Goal: Task Accomplishment & Management: Manage account settings

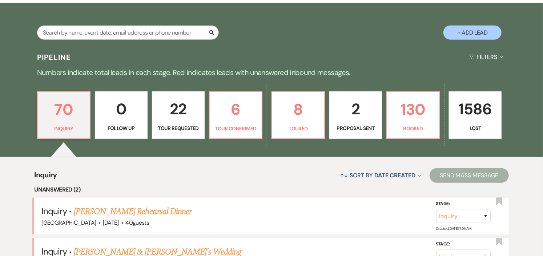
scroll to position [121, 0]
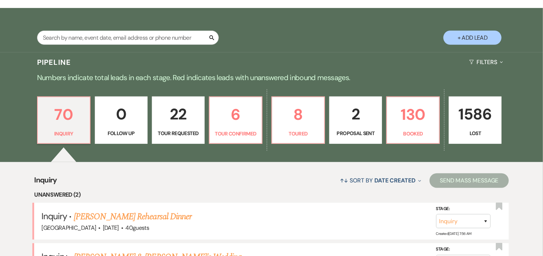
click at [192, 134] on p "Tour Requested" at bounding box center [178, 133] width 43 height 8
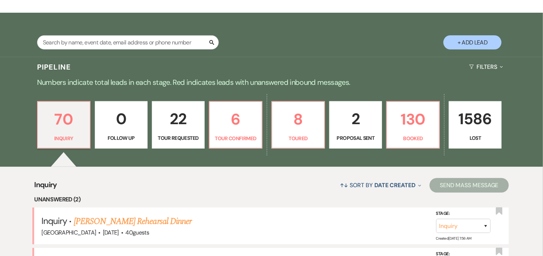
select select "2"
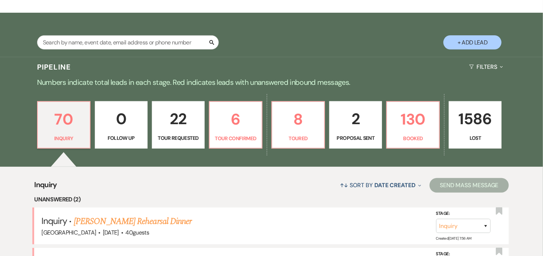
select select "2"
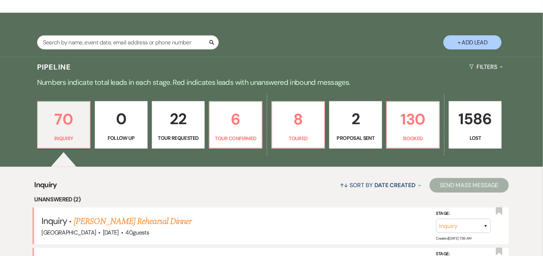
select select "2"
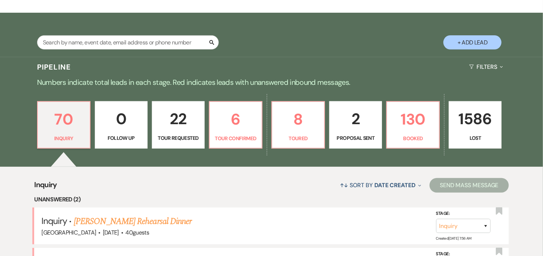
select select "2"
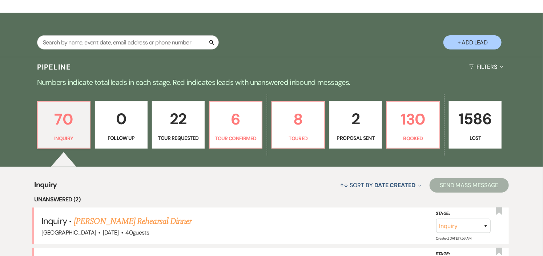
select select "2"
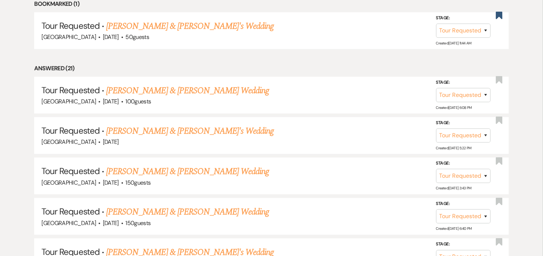
scroll to position [364, 0]
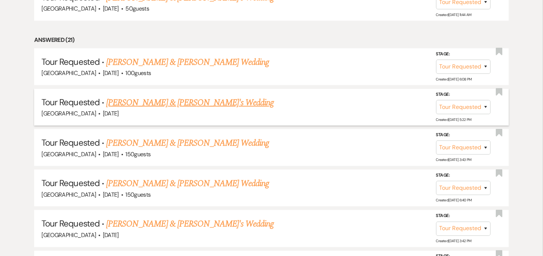
click at [181, 101] on link "Lisa Nash & Fiance's Wedding" at bounding box center [190, 102] width 168 height 13
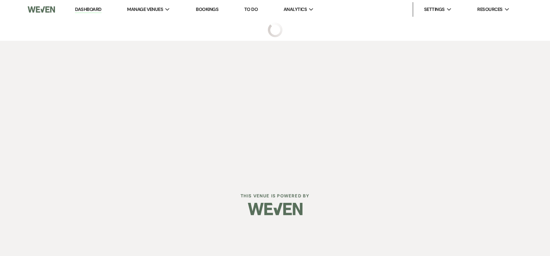
select select "2"
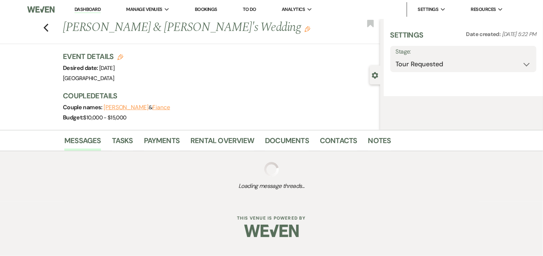
select select "5"
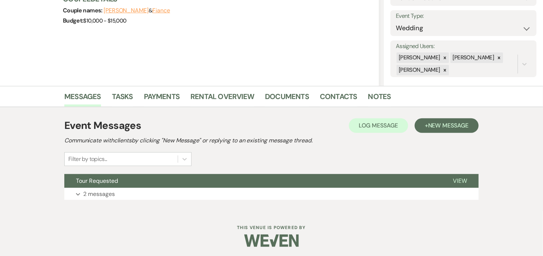
scroll to position [99, 0]
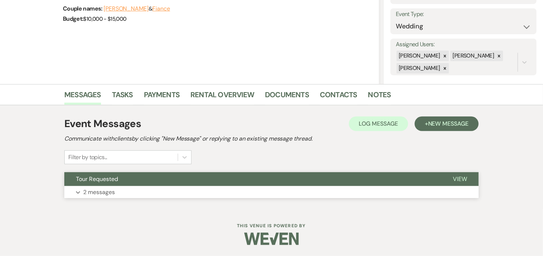
click at [177, 179] on button "Tour Requested" at bounding box center [252, 179] width 377 height 14
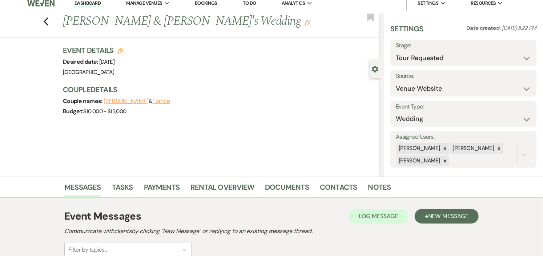
scroll to position [0, 0]
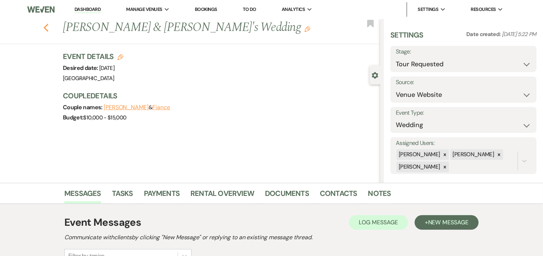
click at [48, 25] on icon "Previous" at bounding box center [45, 27] width 5 height 9
select select "2"
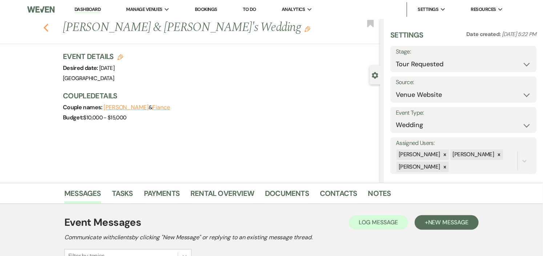
select select "2"
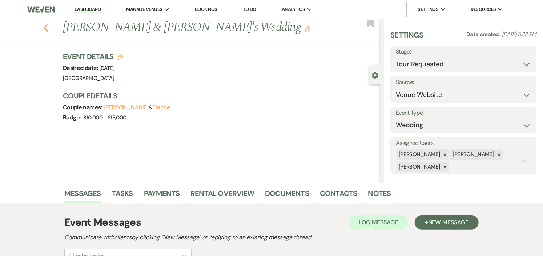
select select "2"
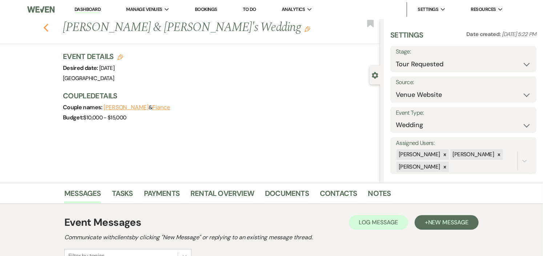
select select "2"
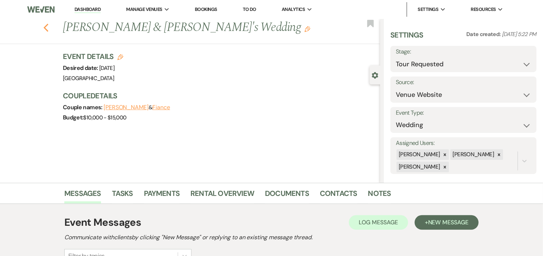
select select "2"
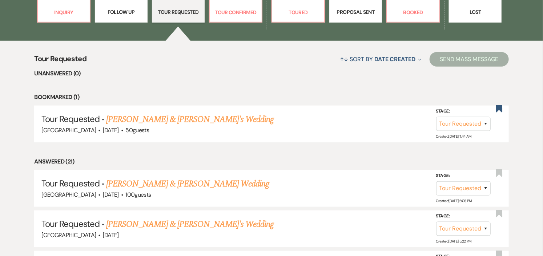
scroll to position [202, 0]
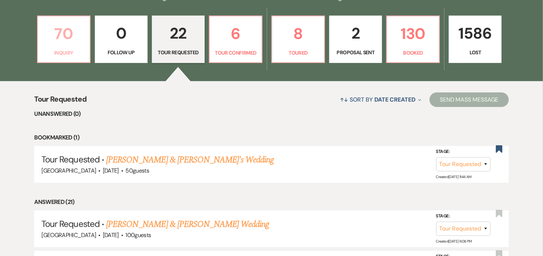
click at [59, 41] on p "70" at bounding box center [63, 33] width 43 height 24
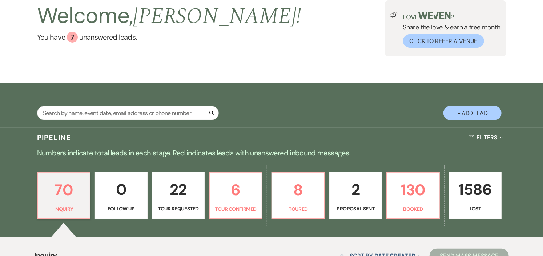
scroll to position [161, 0]
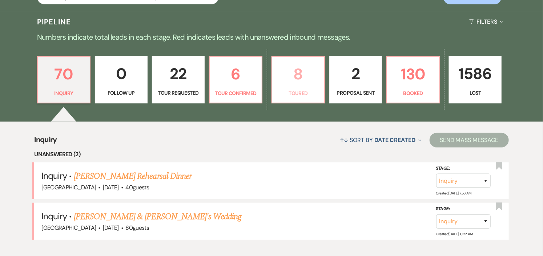
click at [284, 95] on p "Toured" at bounding box center [298, 93] width 43 height 8
select select "5"
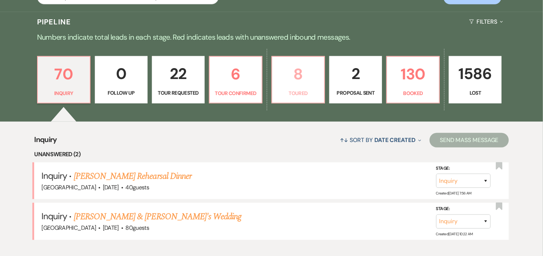
select select "5"
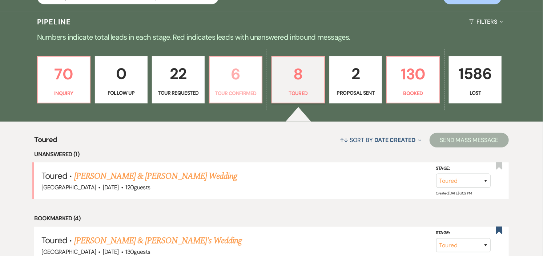
click at [237, 95] on p "Tour Confirmed" at bounding box center [235, 93] width 43 height 8
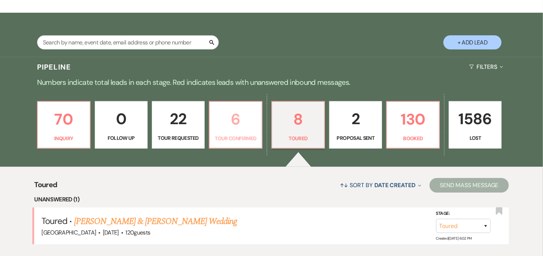
select select "4"
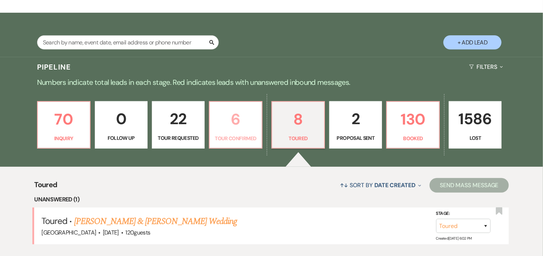
select select "4"
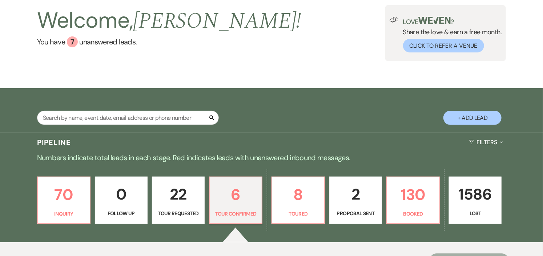
scroll to position [40, 0]
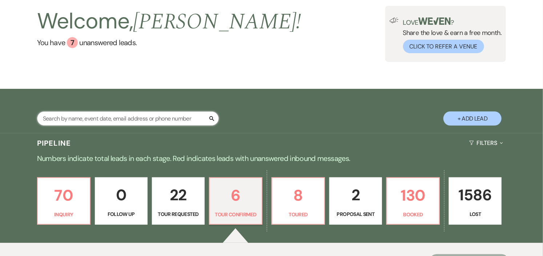
click at [165, 120] on input "text" at bounding box center [128, 118] width 182 height 14
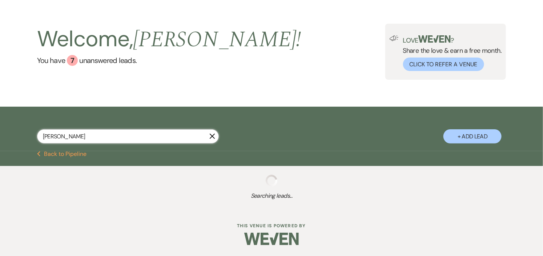
scroll to position [40, 0]
type input "nash"
select select "2"
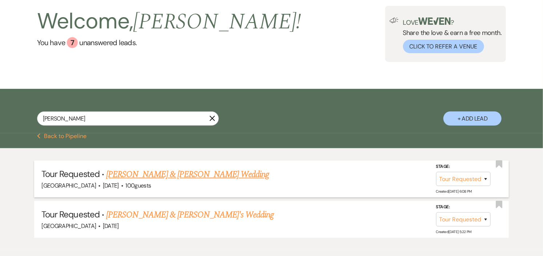
click at [150, 170] on link "Thomas Aldrich & Lisa Nash's Wedding" at bounding box center [187, 174] width 163 height 13
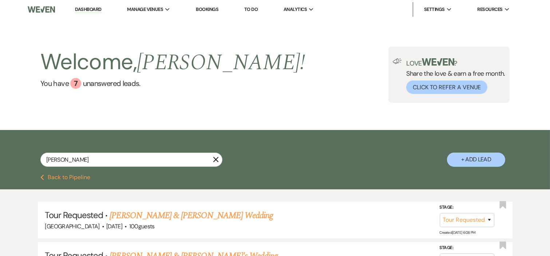
select select "2"
select select "1"
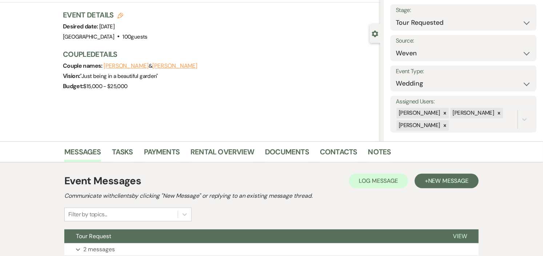
scroll to position [99, 0]
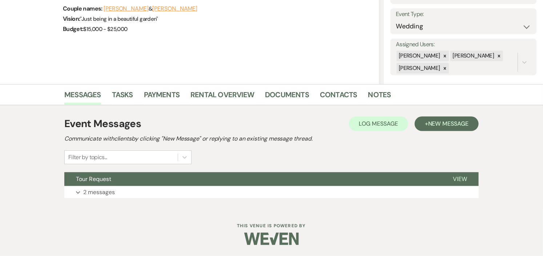
click at [150, 170] on div "Event Messages Log Log Message + New Message Communicate with clients by clicki…" at bounding box center [271, 156] width 415 height 89
click at [150, 176] on button "Tour Request" at bounding box center [252, 179] width 377 height 14
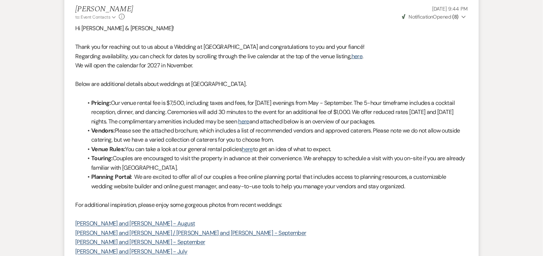
scroll to position [381, 0]
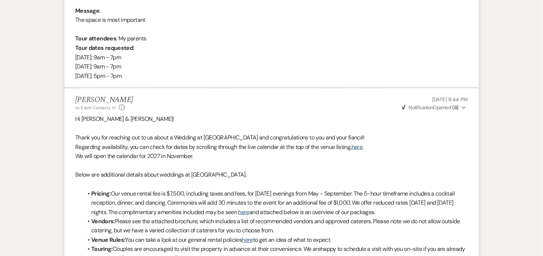
drag, startPoint x: 265, startPoint y: 59, endPoint x: 228, endPoint y: 60, distance: 36.4
click at [226, 60] on div "From : Lisa Nash (Couple) Event : Thomas Aldrich & Lisa Nash's Wedding Desired …" at bounding box center [271, 1] width 393 height 158
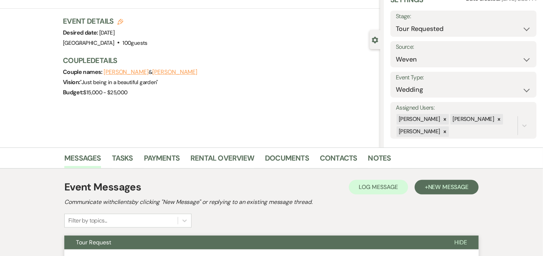
scroll to position [0, 0]
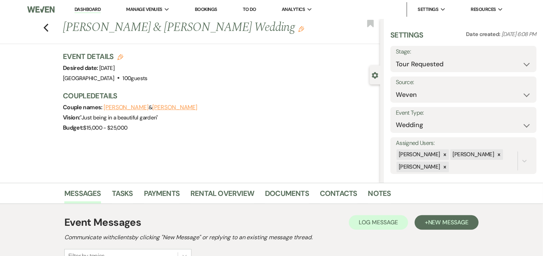
click at [88, 10] on link "Dashboard" at bounding box center [88, 9] width 26 height 7
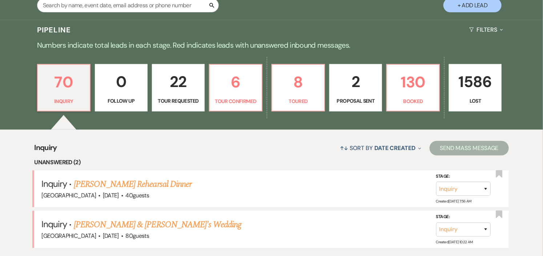
scroll to position [161, 0]
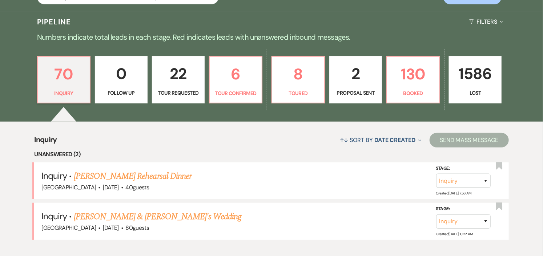
click at [348, 89] on p "Proposal Sent" at bounding box center [355, 93] width 43 height 8
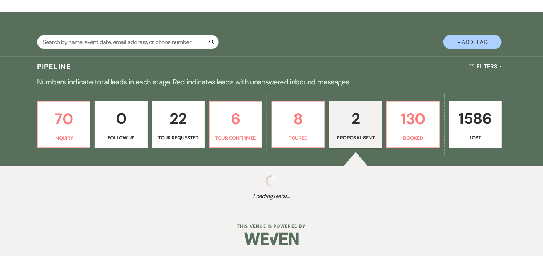
select select "6"
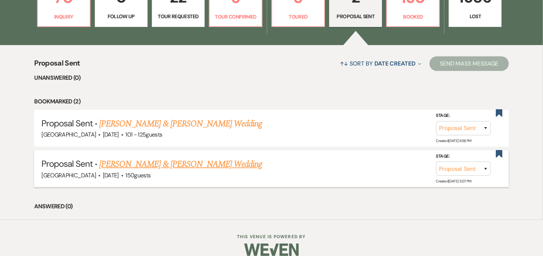
scroll to position [247, 0]
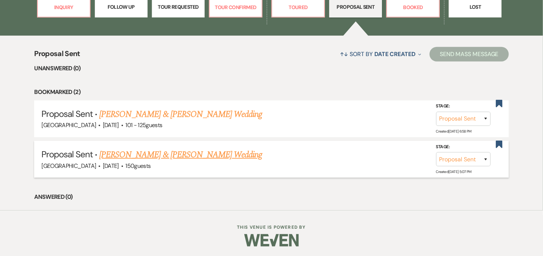
click at [226, 153] on link "[PERSON_NAME] & [PERSON_NAME] Wedding" at bounding box center [180, 154] width 163 height 13
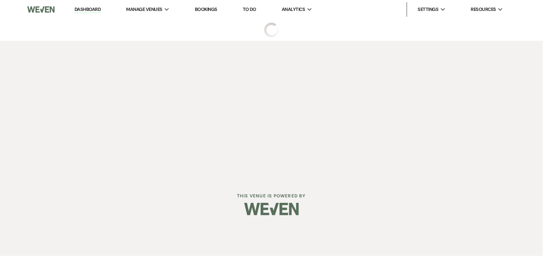
select select "6"
select select "1"
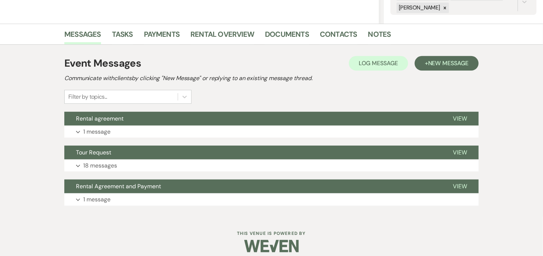
scroll to position [161, 0]
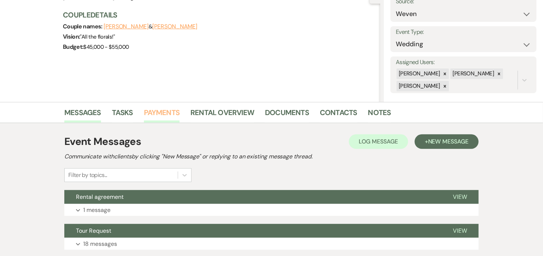
click at [155, 115] on link "Payments" at bounding box center [162, 115] width 36 height 16
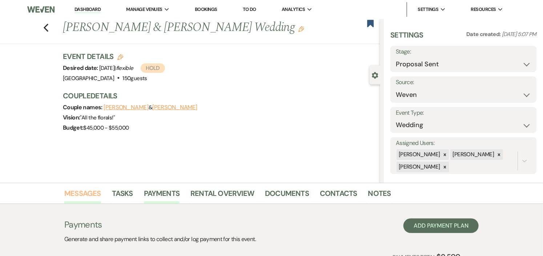
click at [85, 192] on link "Messages" at bounding box center [82, 195] width 37 height 16
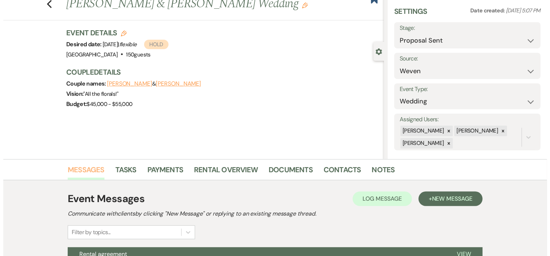
scroll to position [4, 0]
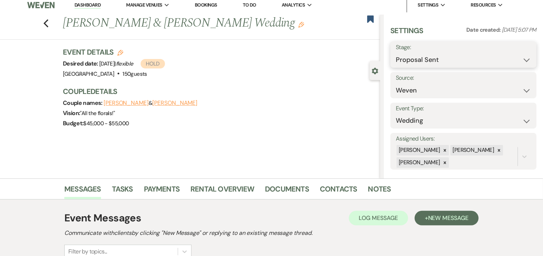
click at [520, 59] on select "Inquiry Follow Up Tour Requested Tour Confirmed Toured Proposal Sent Booked Lost" at bounding box center [463, 60] width 135 height 14
select select "7"
click at [396, 53] on select "Inquiry Follow Up Tour Requested Tour Confirmed Toured Proposal Sent Booked Lost" at bounding box center [463, 60] width 135 height 14
click at [516, 55] on button "Save" at bounding box center [522, 54] width 30 height 15
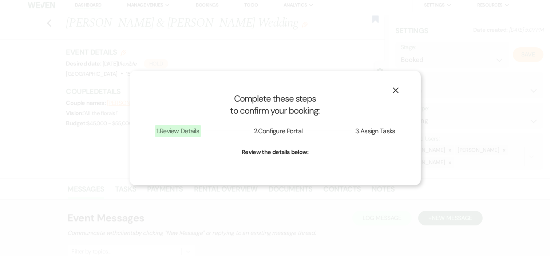
select select "1"
select select "441"
select select "false"
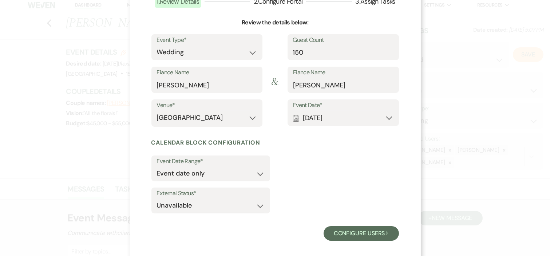
scroll to position [65, 0]
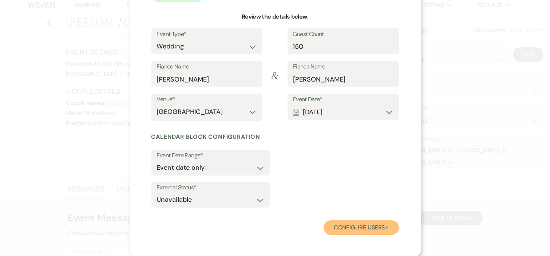
click at [350, 220] on button "Configure users Next" at bounding box center [360, 227] width 75 height 15
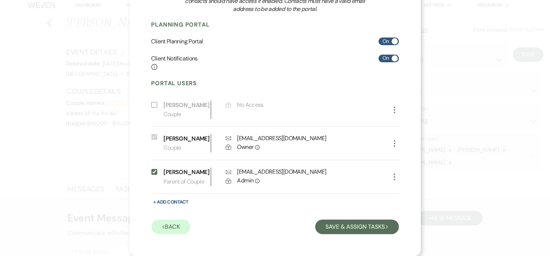
scroll to position [113, 0]
click at [151, 172] on input "Include on Planning Portal" at bounding box center [154, 172] width 6 height 6
click at [152, 173] on input "Include on Planning Portal" at bounding box center [154, 172] width 6 height 6
checkbox input "true"
click at [394, 140] on use "button" at bounding box center [394, 143] width 1 height 7
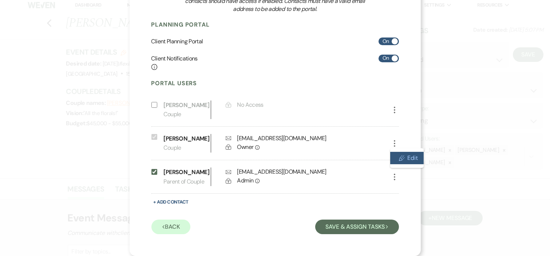
click at [399, 155] on icon "Pencil" at bounding box center [402, 158] width 6 height 6
select select "1"
select select "6"
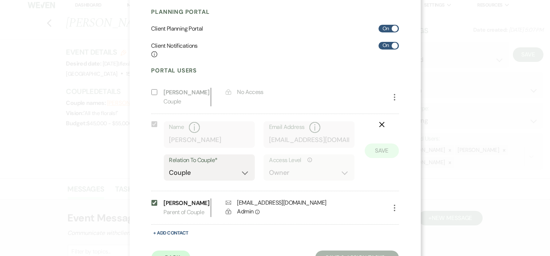
scroll to position [157, 0]
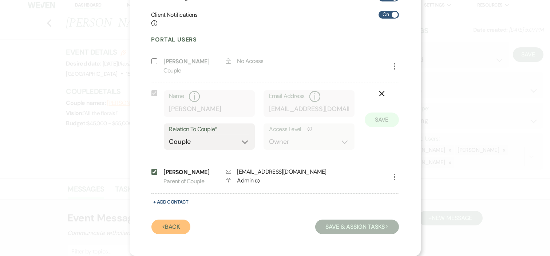
click at [156, 228] on button "Previous Back" at bounding box center [170, 226] width 39 height 15
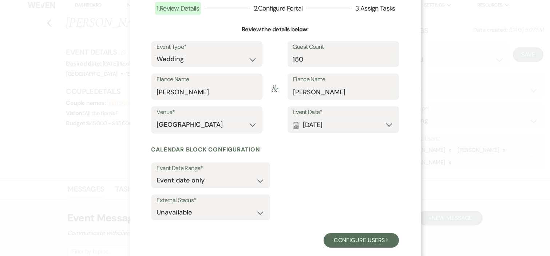
scroll to position [65, 0]
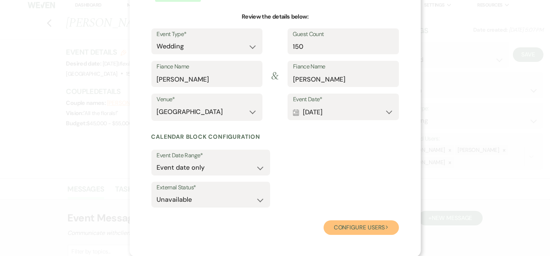
click at [334, 228] on button "Configure users Next" at bounding box center [360, 227] width 75 height 15
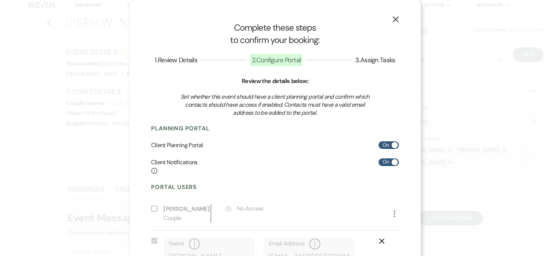
scroll to position [157, 0]
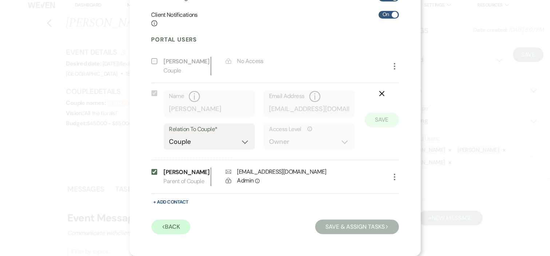
click at [336, 227] on button "Save & Assign Tasks Next" at bounding box center [356, 226] width 83 height 15
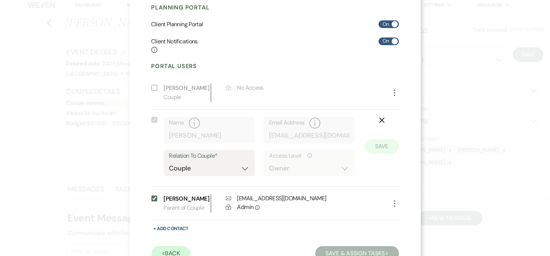
scroll to position [0, 0]
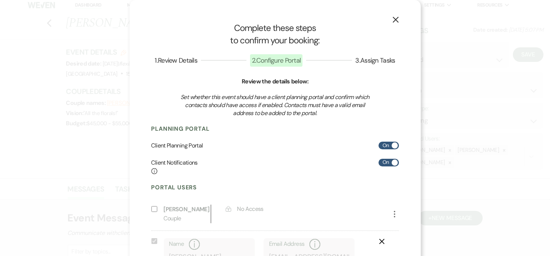
click at [395, 17] on use "button" at bounding box center [395, 20] width 6 height 6
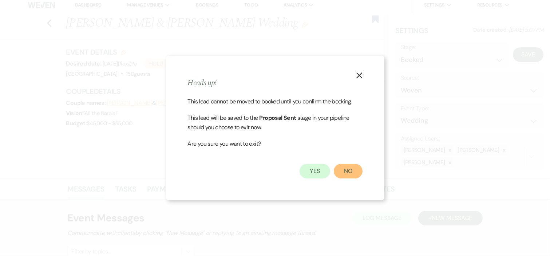
click at [347, 168] on button "No" at bounding box center [348, 171] width 29 height 15
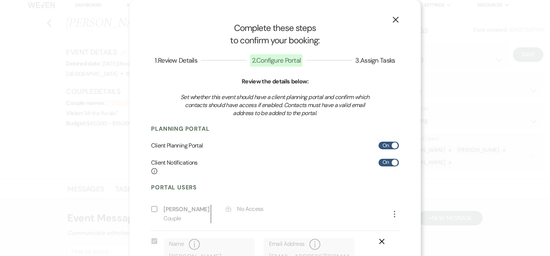
click at [392, 19] on icon "X" at bounding box center [395, 19] width 7 height 7
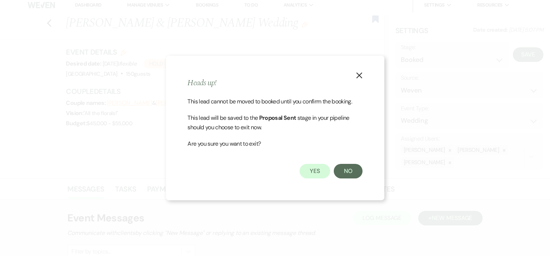
click at [359, 74] on icon "X" at bounding box center [359, 75] width 7 height 7
click at [319, 171] on button "Yes" at bounding box center [314, 171] width 31 height 15
select select "6"
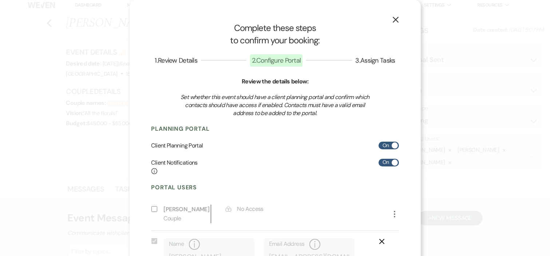
click at [392, 19] on use "button" at bounding box center [395, 20] width 6 height 6
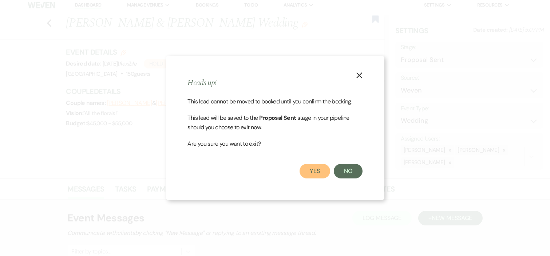
click at [316, 169] on button "Yes" at bounding box center [314, 171] width 31 height 15
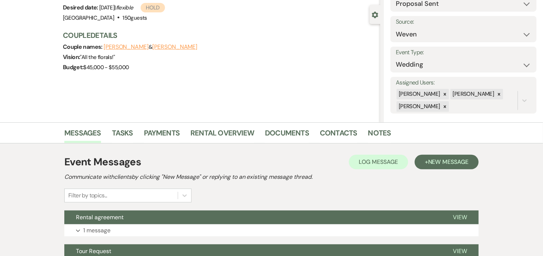
scroll to position [125, 0]
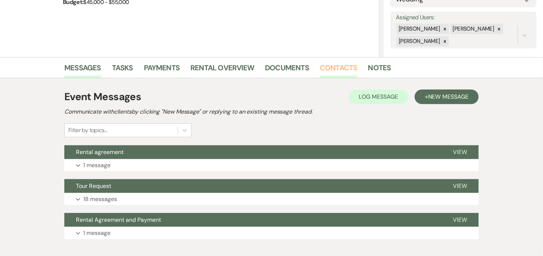
click at [339, 64] on link "Contacts" at bounding box center [338, 70] width 37 height 16
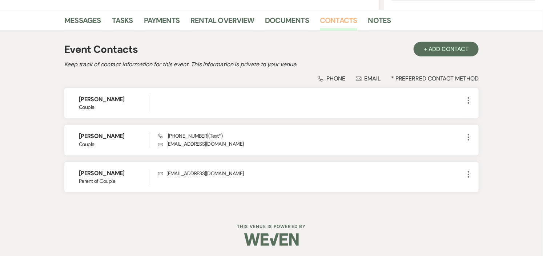
scroll to position [173, 0]
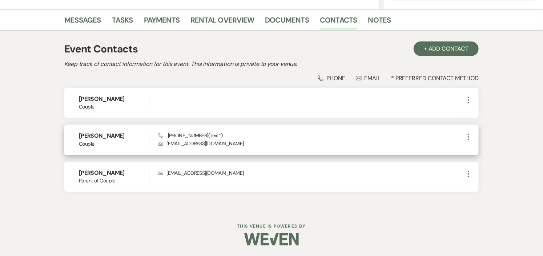
click at [468, 135] on icon "More" at bounding box center [468, 136] width 9 height 9
click at [482, 150] on button "Pencil Edit" at bounding box center [485, 151] width 43 height 12
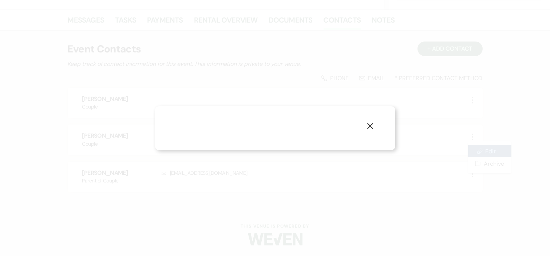
select select "1"
select select "text"
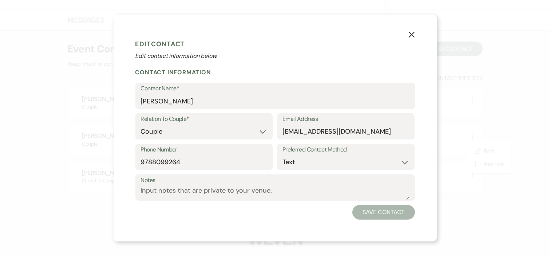
click at [409, 34] on icon "X" at bounding box center [411, 34] width 7 height 7
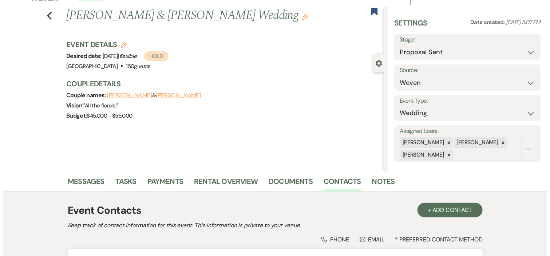
scroll to position [12, 0]
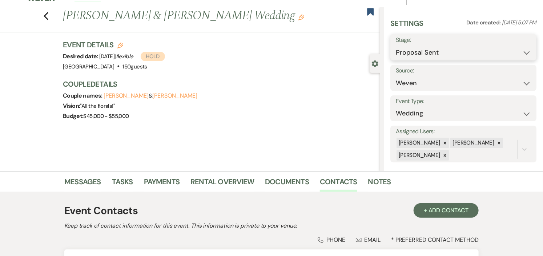
click at [521, 54] on select "Inquiry Follow Up Tour Requested Tour Confirmed Toured Proposal Sent Booked Lost" at bounding box center [463, 52] width 135 height 14
select select "7"
click at [396, 45] on select "Inquiry Follow Up Tour Requested Tour Confirmed Toured Proposal Sent Booked Lost" at bounding box center [463, 52] width 135 height 14
click at [521, 50] on button "Save" at bounding box center [522, 47] width 30 height 15
select select "1"
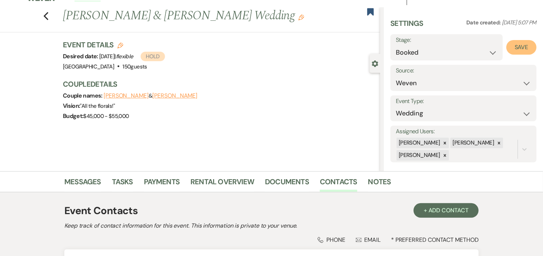
select select "441"
select select "false"
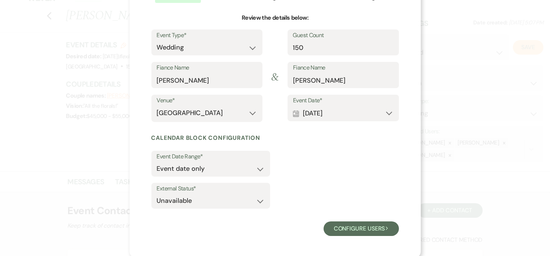
scroll to position [65, 0]
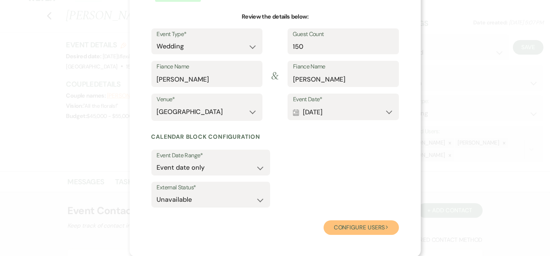
click at [330, 223] on button "Configure users Next" at bounding box center [360, 227] width 75 height 15
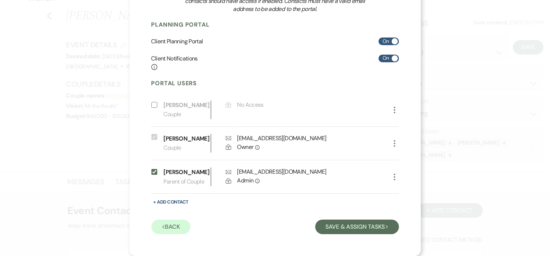
scroll to position [113, 0]
click at [350, 227] on button "Save & Assign Tasks Next" at bounding box center [356, 226] width 83 height 15
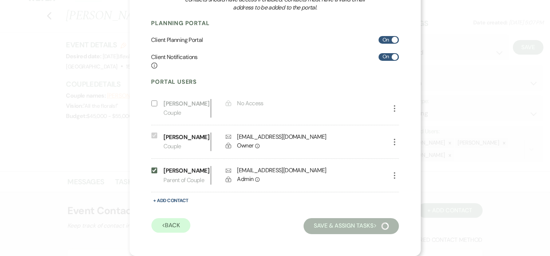
scroll to position [30, 0]
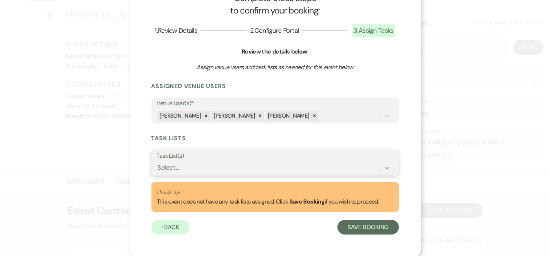
click at [383, 166] on icon at bounding box center [386, 167] width 7 height 7
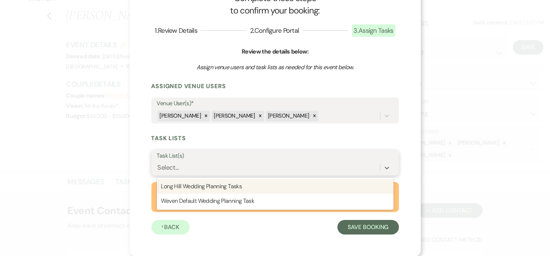
click at [335, 187] on div "Long Hill Wedding Planning Tasks" at bounding box center [275, 186] width 236 height 15
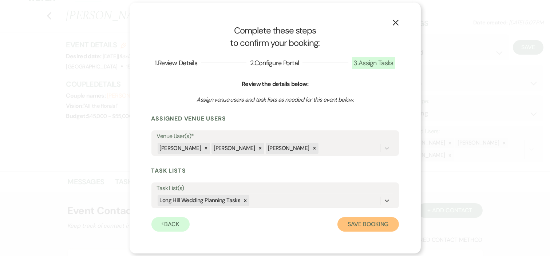
click at [355, 220] on button "Save Booking" at bounding box center [367, 224] width 61 height 15
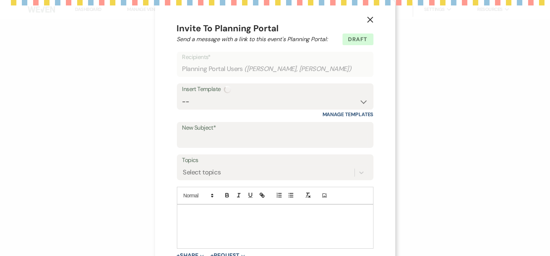
select select "14"
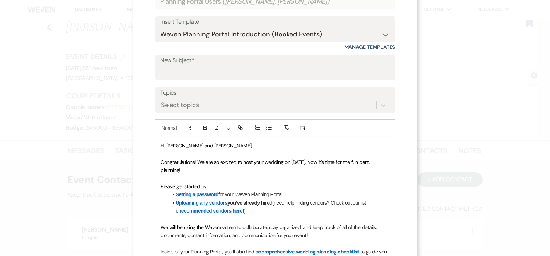
scroll to position [60, 0]
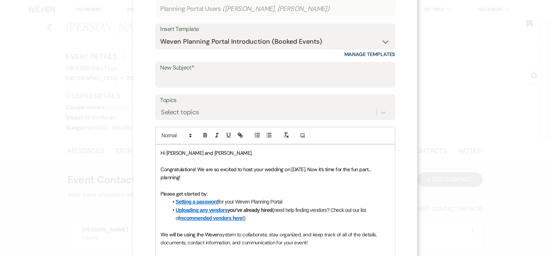
click at [202, 153] on span "Hi Hilary and Michelle," at bounding box center [206, 152] width 91 height 7
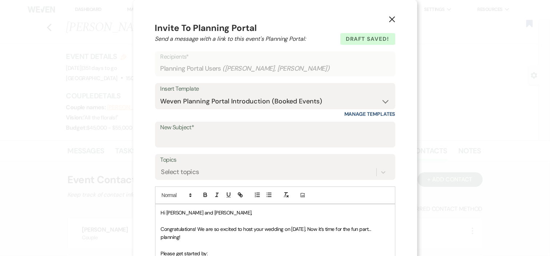
scroll to position [0, 0]
click at [280, 136] on input "New Subject*" at bounding box center [274, 140] width 229 height 14
type input "Congratulations!"
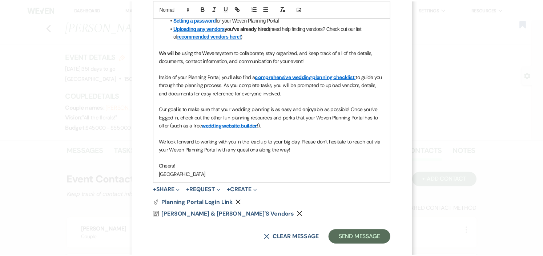
scroll to position [252, 0]
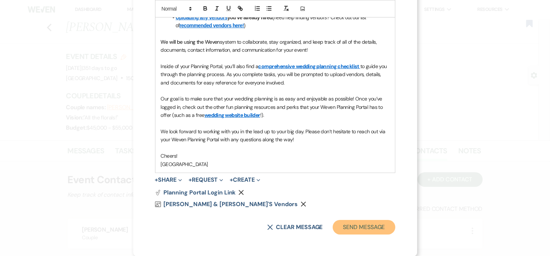
click at [372, 226] on button "Send Message" at bounding box center [363, 227] width 62 height 15
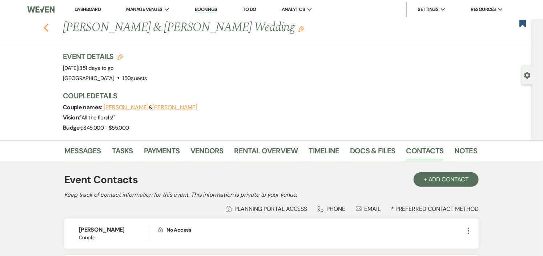
click at [48, 26] on icon "Previous" at bounding box center [45, 27] width 5 height 9
select select "6"
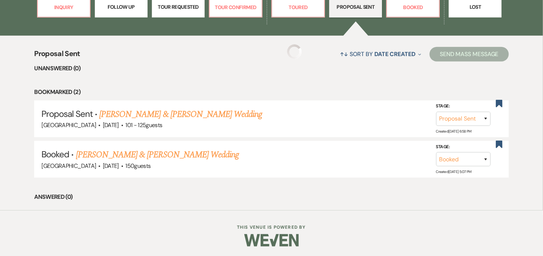
scroll to position [207, 0]
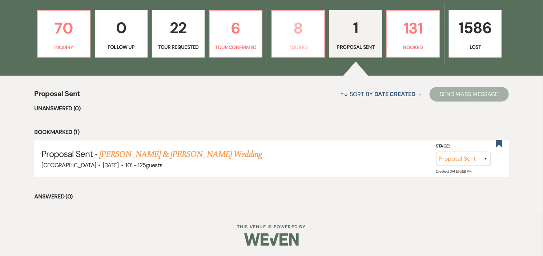
click at [286, 46] on p "Toured" at bounding box center [298, 47] width 43 height 8
select select "5"
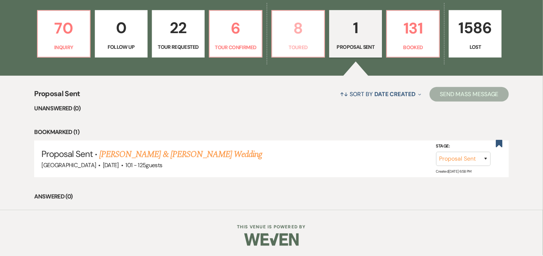
select select "5"
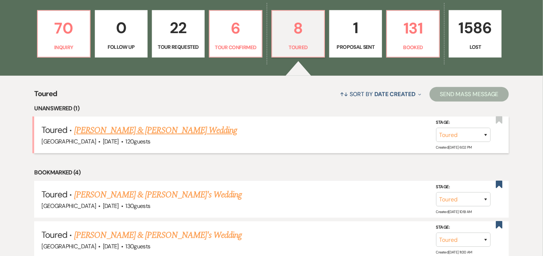
click at [199, 130] on link "[PERSON_NAME] & [PERSON_NAME] Wedding" at bounding box center [155, 130] width 163 height 13
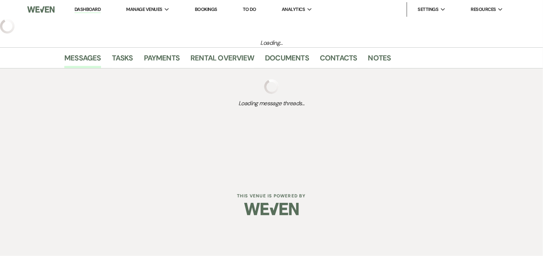
select select "5"
select select "1"
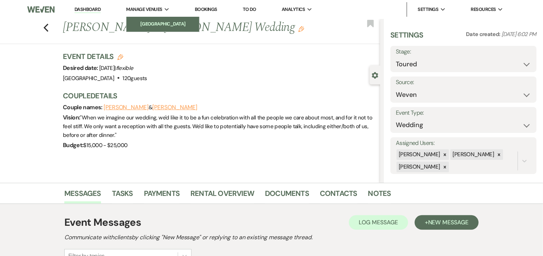
click at [166, 21] on li "[GEOGRAPHIC_DATA]" at bounding box center [162, 23] width 65 height 7
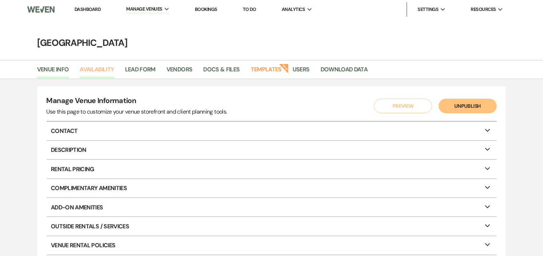
click at [96, 69] on link "Availability" at bounding box center [97, 72] width 34 height 14
select select "2"
select select "2026"
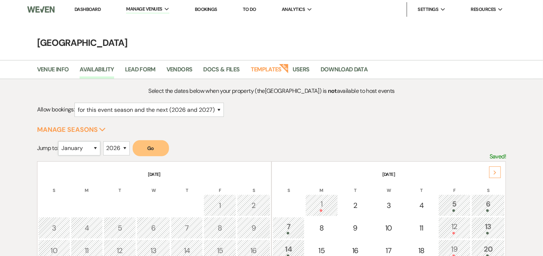
click at [97, 147] on select "January February March April May June July August September October November De…" at bounding box center [79, 148] width 42 height 14
select select "9"
click at [60, 141] on select "January February March April May June July August September October November De…" at bounding box center [79, 148] width 42 height 14
click at [148, 146] on button "Go" at bounding box center [151, 148] width 36 height 16
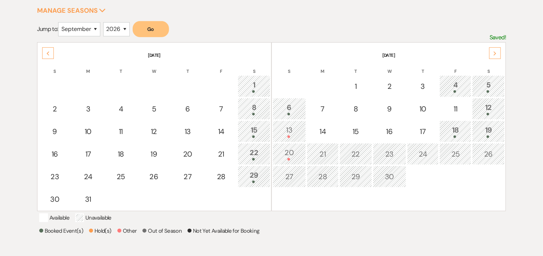
scroll to position [121, 0]
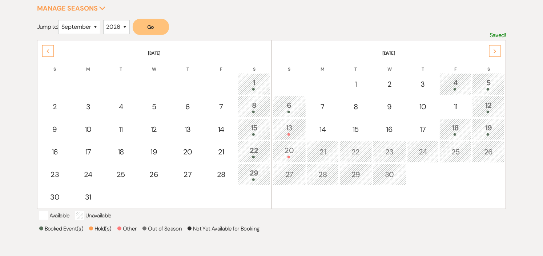
click at [452, 133] on div at bounding box center [456, 134] width 24 height 3
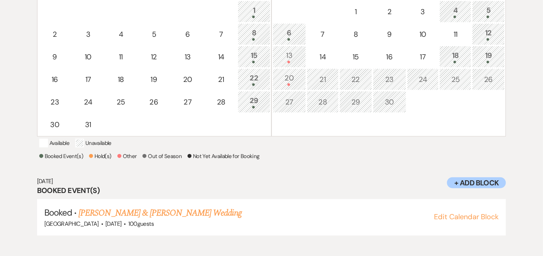
scroll to position [32, 0]
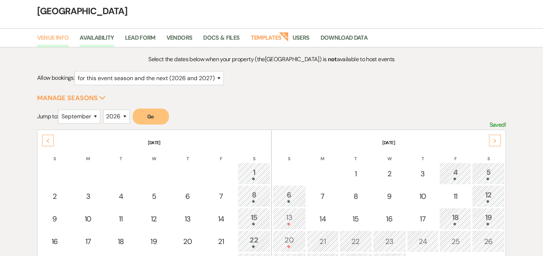
click at [59, 37] on link "Venue Info" at bounding box center [53, 40] width 32 height 14
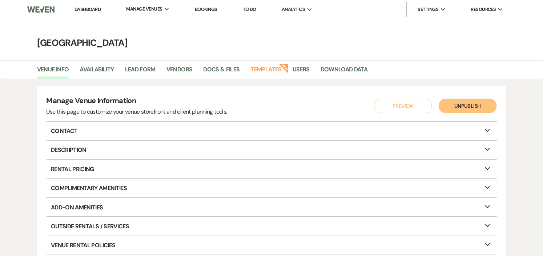
click at [85, 8] on link "Dashboard" at bounding box center [88, 9] width 26 height 6
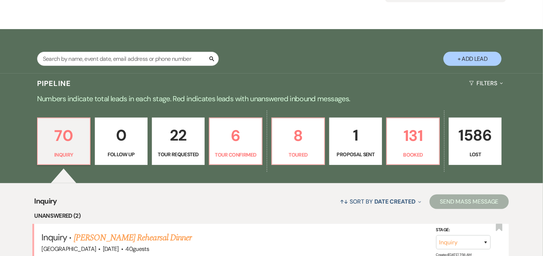
scroll to position [202, 0]
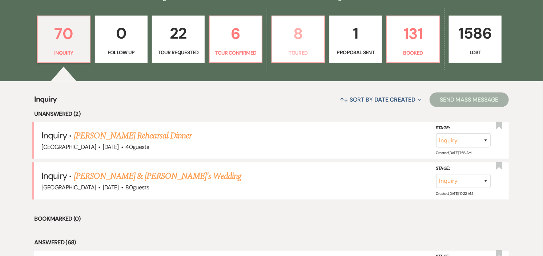
click at [302, 51] on p "Toured" at bounding box center [298, 53] width 43 height 8
select select "5"
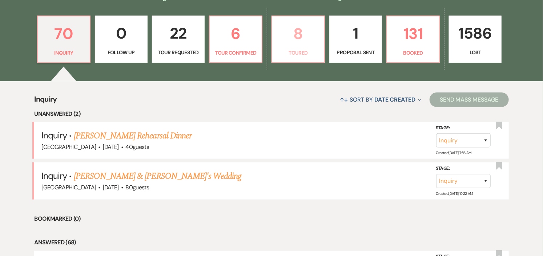
select select "5"
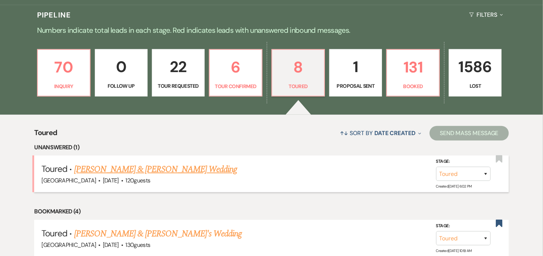
click at [210, 166] on link "[PERSON_NAME] & [PERSON_NAME] Wedding" at bounding box center [155, 169] width 163 height 13
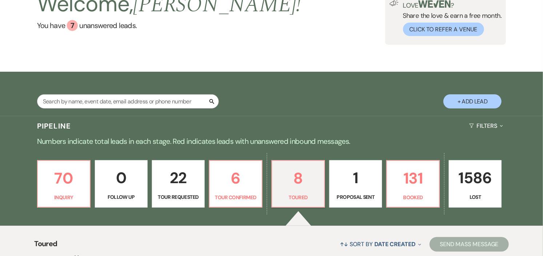
select select "5"
select select "1"
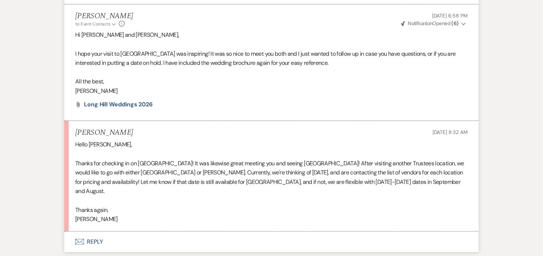
scroll to position [1300, 0]
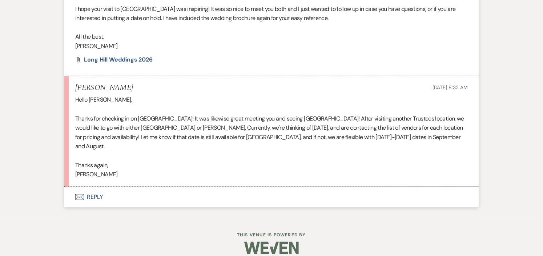
click at [95, 187] on button "Envelope Reply" at bounding box center [271, 197] width 415 height 20
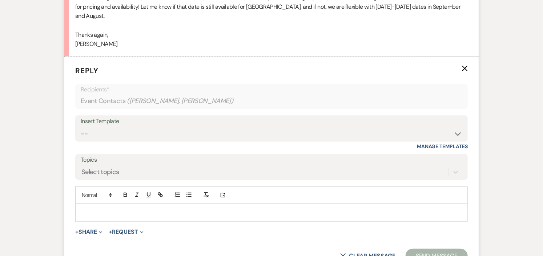
scroll to position [1457, 0]
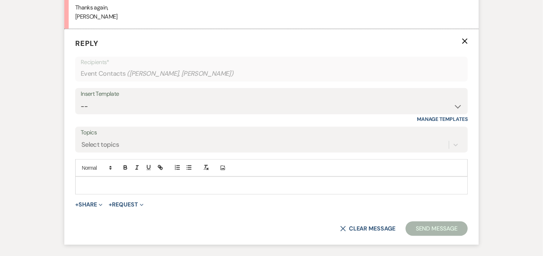
click at [140, 180] on div at bounding box center [272, 185] width 392 height 17
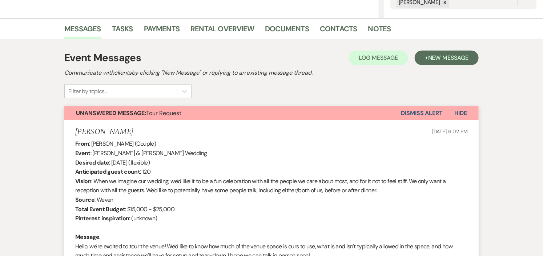
scroll to position [0, 0]
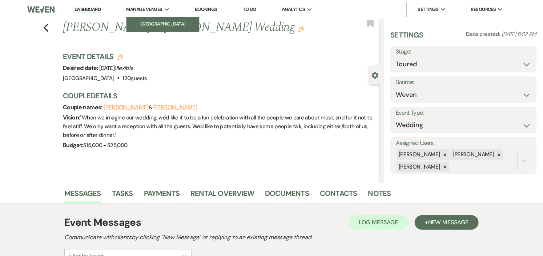
click at [162, 19] on link "[GEOGRAPHIC_DATA]" at bounding box center [163, 24] width 73 height 15
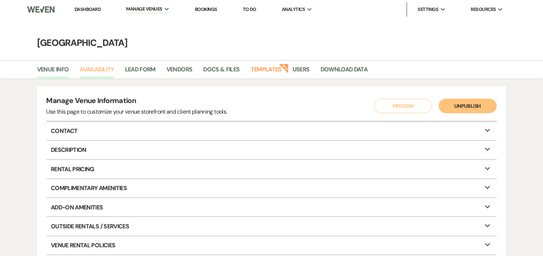
click at [96, 72] on link "Availability" at bounding box center [97, 72] width 34 height 14
select select "2"
select select "2026"
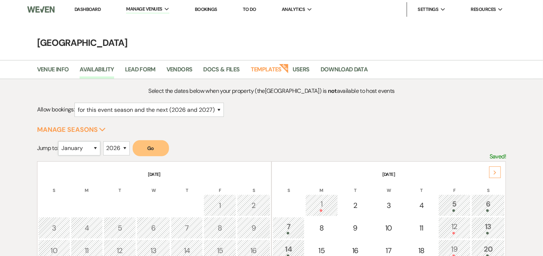
click at [96, 149] on select "January February March April May June July August September October November De…" at bounding box center [79, 148] width 42 height 14
select select "8"
click at [60, 141] on select "January February March April May June July August September October November De…" at bounding box center [79, 148] width 42 height 14
click at [153, 147] on button "Go" at bounding box center [151, 148] width 36 height 16
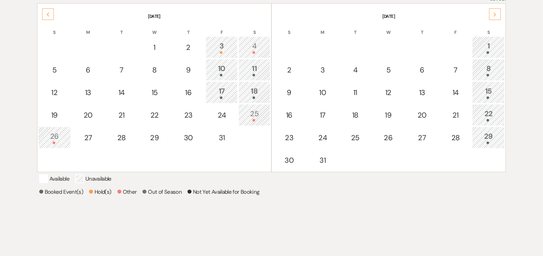
scroll to position [161, 0]
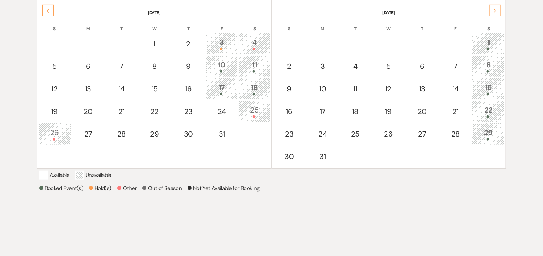
click at [499, 9] on div "Next" at bounding box center [496, 11] width 12 height 12
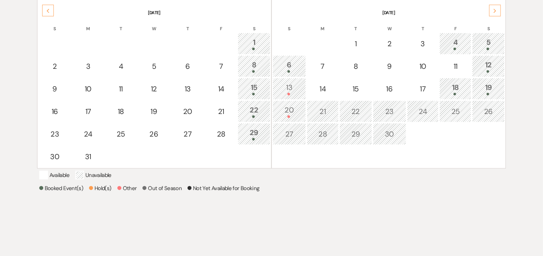
scroll to position [0, 0]
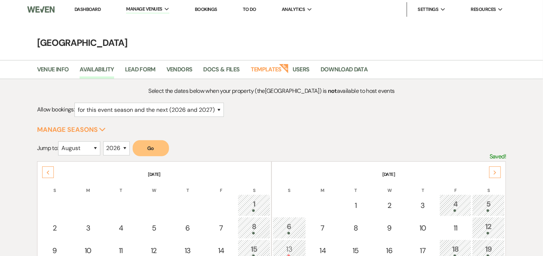
click at [89, 8] on link "Dashboard" at bounding box center [88, 9] width 26 height 6
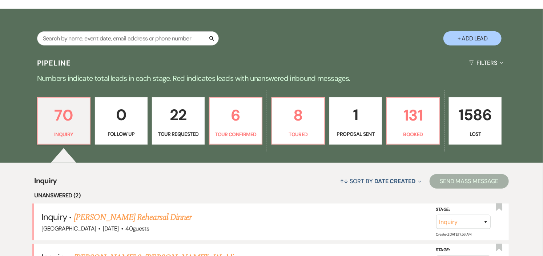
scroll to position [121, 0]
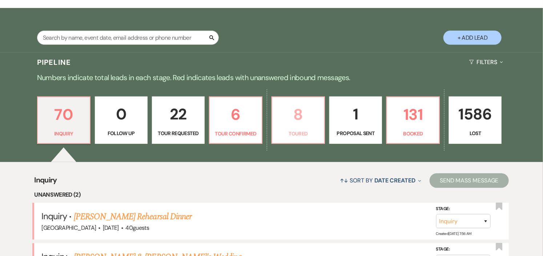
click at [297, 116] on p "8" at bounding box center [298, 114] width 43 height 24
select select "5"
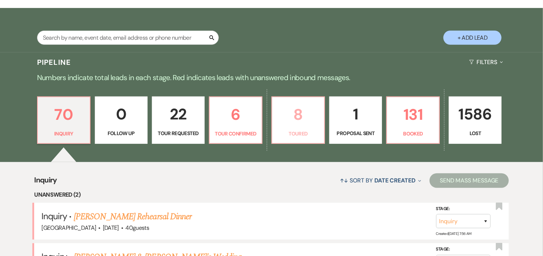
select select "5"
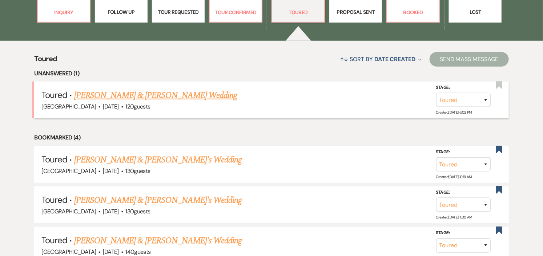
click at [186, 95] on link "[PERSON_NAME] & [PERSON_NAME] Wedding" at bounding box center [155, 95] width 163 height 13
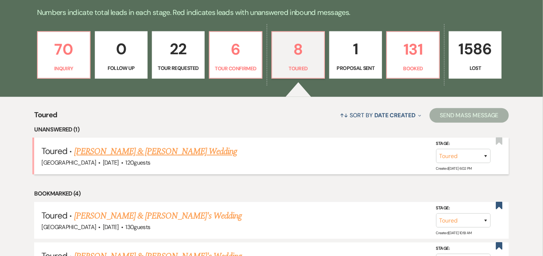
select select "5"
select select "1"
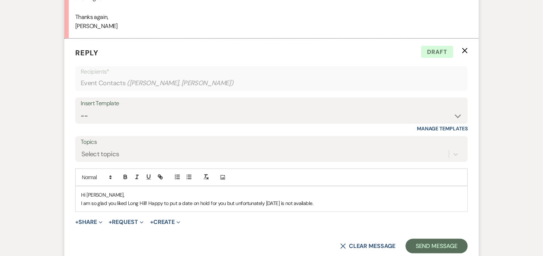
scroll to position [1461, 0]
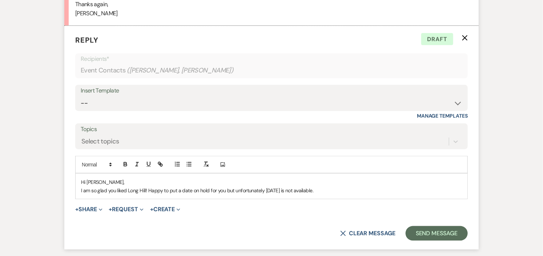
click at [372, 186] on p "I am so glad you liked Long Hill! Happy to put a date on hold for you but unfor…" at bounding box center [271, 190] width 381 height 8
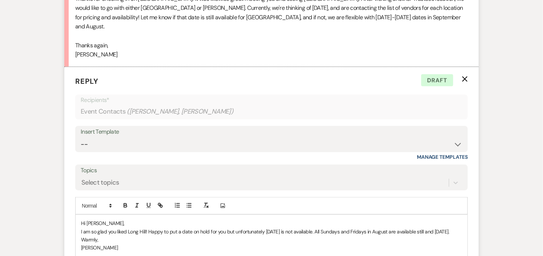
scroll to position [1420, 0]
click at [327, 227] on p "I am so glad you liked Long Hill! Happy to put a date on hold for you but unfor…" at bounding box center [271, 231] width 381 height 8
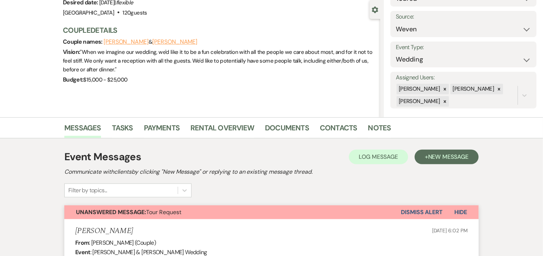
scroll to position [0, 0]
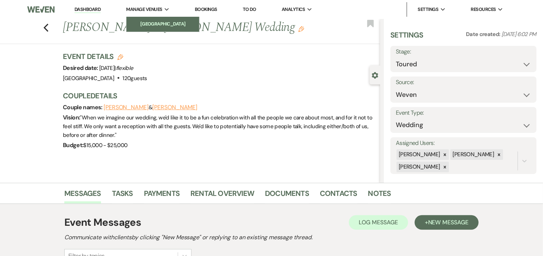
click at [164, 20] on li "[GEOGRAPHIC_DATA]" at bounding box center [162, 23] width 65 height 7
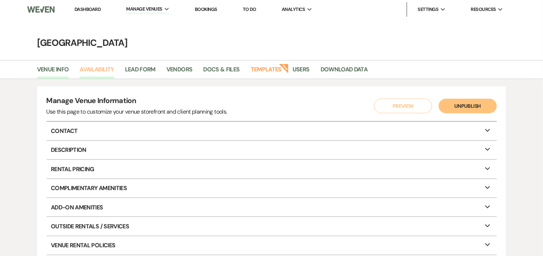
click at [95, 67] on link "Availability" at bounding box center [97, 72] width 34 height 14
select select "2"
select select "2026"
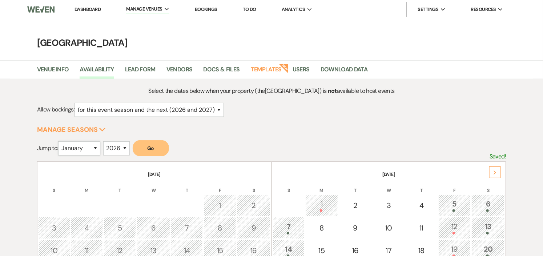
click at [97, 147] on select "January February March April May June July August September October November De…" at bounding box center [79, 148] width 42 height 14
select select "8"
click at [60, 141] on select "January February March April May June July August September October November De…" at bounding box center [79, 148] width 42 height 14
click at [152, 148] on button "Go" at bounding box center [151, 148] width 36 height 16
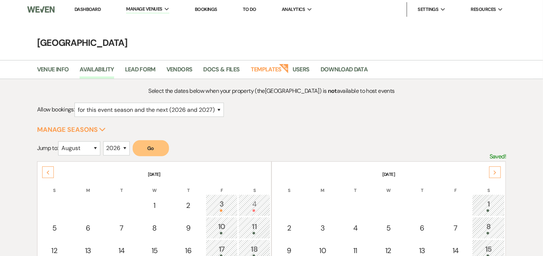
click at [499, 170] on div "Next" at bounding box center [496, 172] width 12 height 12
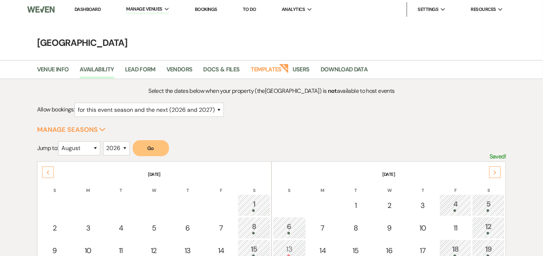
drag, startPoint x: 80, startPoint y: 9, endPoint x: 99, endPoint y: 7, distance: 19.0
click at [80, 9] on link "Dashboard" at bounding box center [88, 9] width 26 height 6
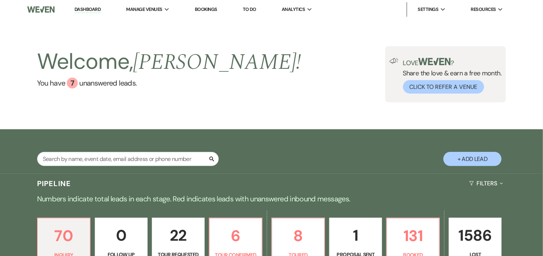
scroll to position [161, 0]
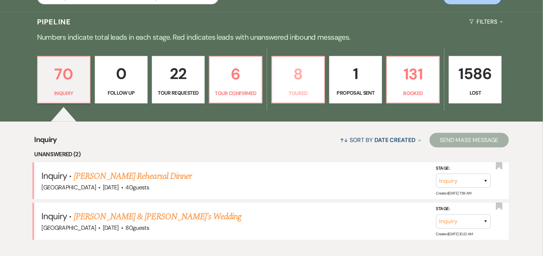
click at [299, 90] on p "Toured" at bounding box center [298, 93] width 43 height 8
select select "5"
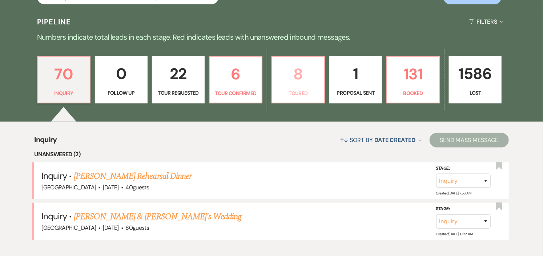
select select "5"
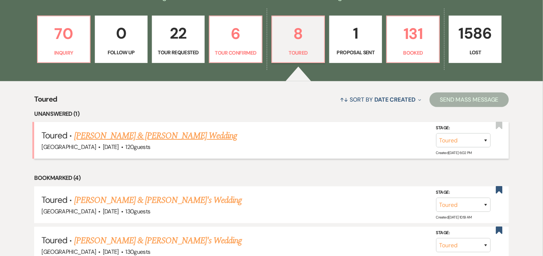
click at [200, 135] on link "[PERSON_NAME] & [PERSON_NAME] Wedding" at bounding box center [155, 135] width 163 height 13
select select "5"
select select "1"
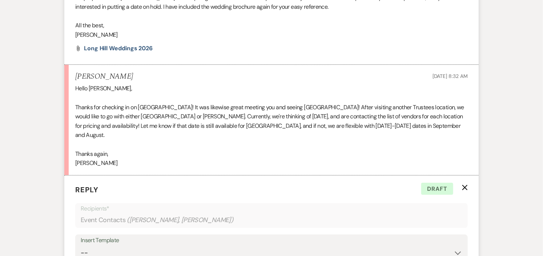
scroll to position [1473, 0]
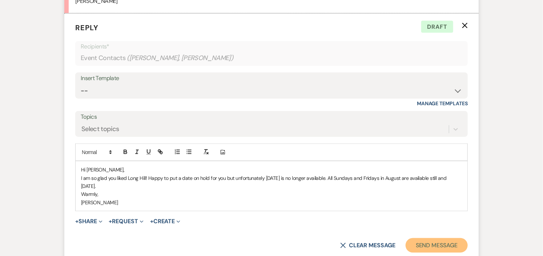
click at [447, 238] on button "Send Message" at bounding box center [437, 245] width 62 height 15
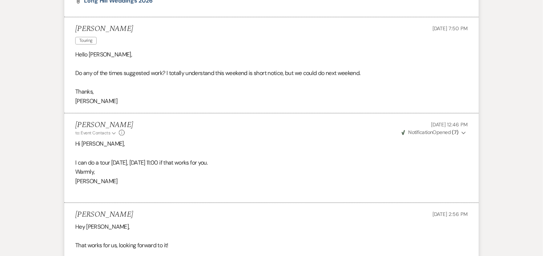
scroll to position [0, 0]
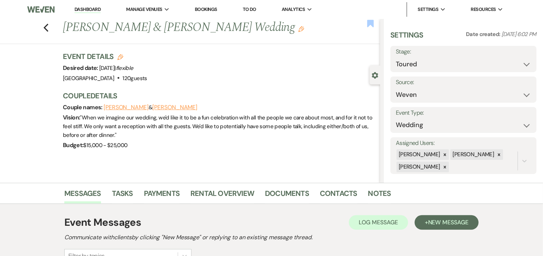
click at [369, 20] on use "button" at bounding box center [370, 23] width 7 height 7
click at [82, 8] on link "Dashboard" at bounding box center [88, 9] width 26 height 7
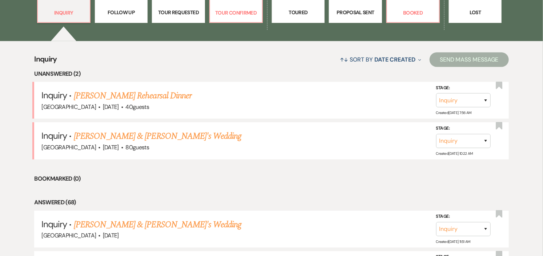
scroll to position [242, 0]
click at [152, 133] on link "[PERSON_NAME] & [PERSON_NAME]'s Wedding" at bounding box center [158, 135] width 168 height 13
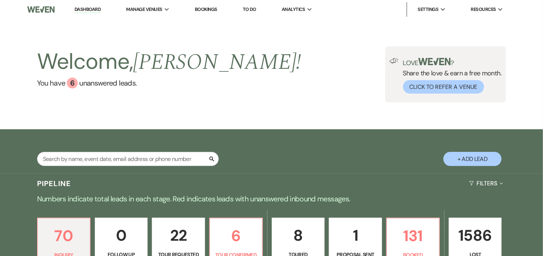
select select "5"
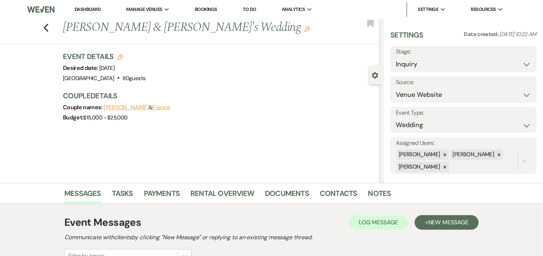
click at [77, 8] on link "Dashboard" at bounding box center [88, 9] width 26 height 7
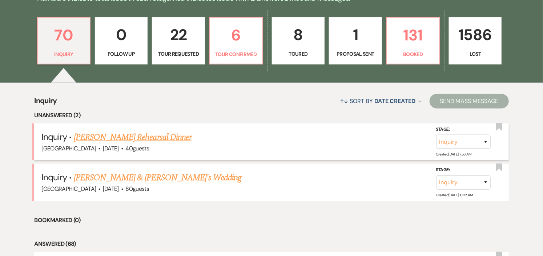
scroll to position [202, 0]
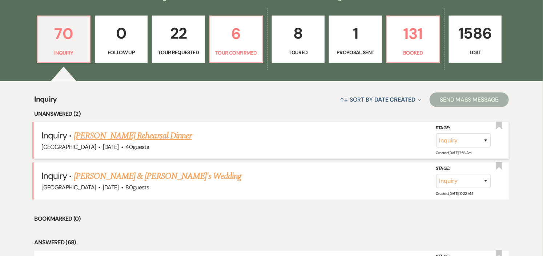
click at [125, 139] on link "[PERSON_NAME] Rehearsal Dinner" at bounding box center [133, 135] width 118 height 13
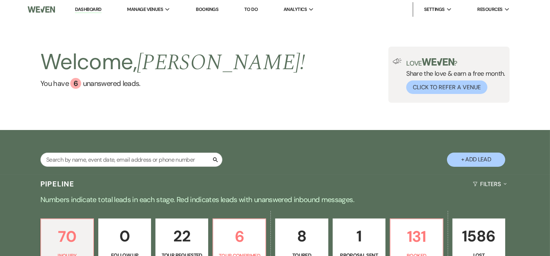
select select "5"
select select "11"
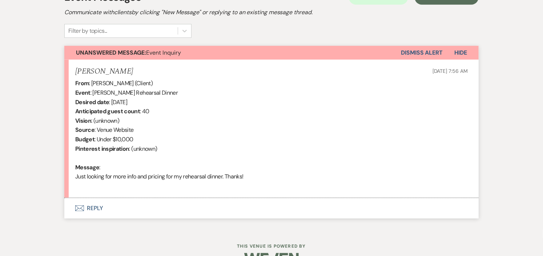
scroll to position [245, 0]
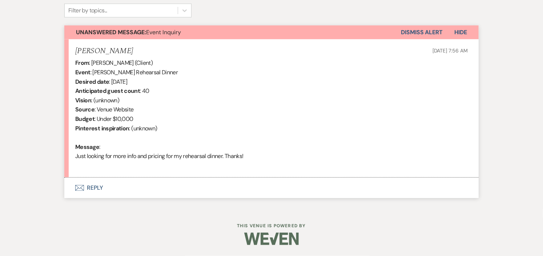
click at [92, 186] on button "Envelope Reply" at bounding box center [271, 187] width 415 height 20
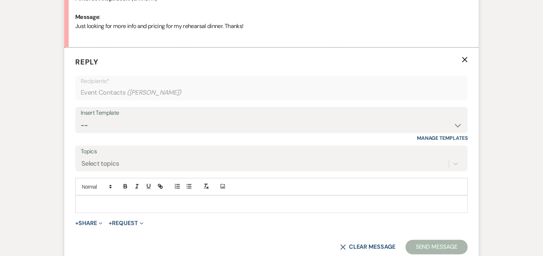
scroll to position [403, 0]
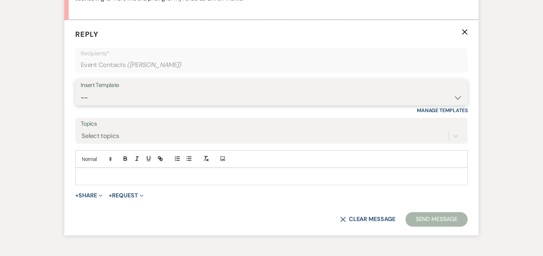
click at [457, 94] on select "-- Weven Planning Portal Introduction (Booked Events) Initial Inquiry Response …" at bounding box center [272, 98] width 382 height 14
select select "4066"
click at [81, 91] on select "-- Weven Planning Portal Introduction (Booked Events) Initial Inquiry Response …" at bounding box center [272, 98] width 382 height 14
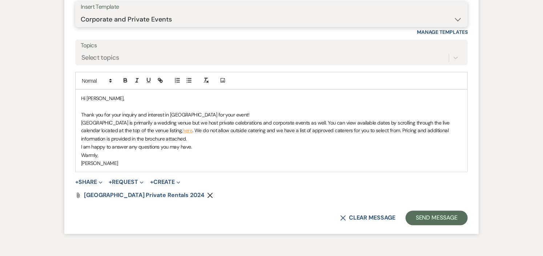
scroll to position [524, 0]
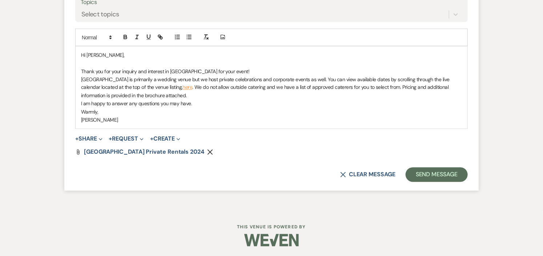
click at [207, 150] on icon "Remove" at bounding box center [210, 152] width 6 height 6
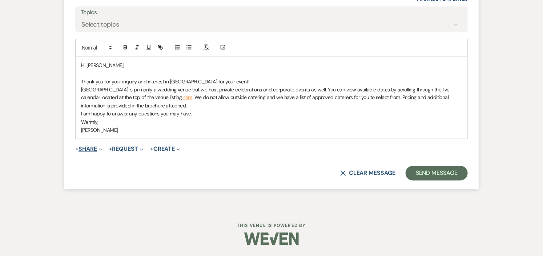
click at [81, 148] on button "+ Share Expand" at bounding box center [88, 149] width 27 height 6
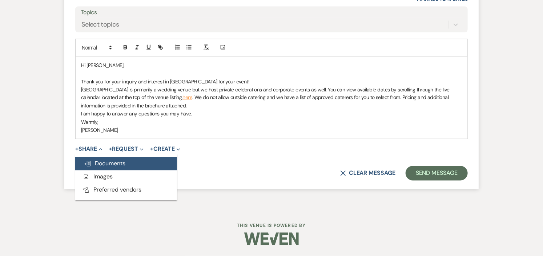
click at [89, 161] on icon "Doc Upload" at bounding box center [87, 164] width 7 height 6
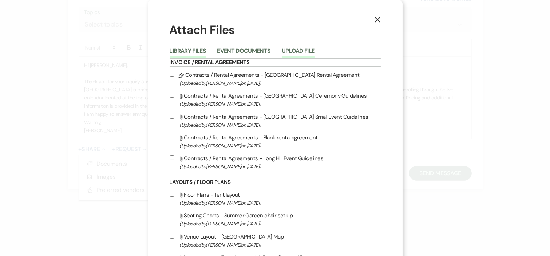
click at [304, 49] on button "Upload File" at bounding box center [298, 53] width 33 height 10
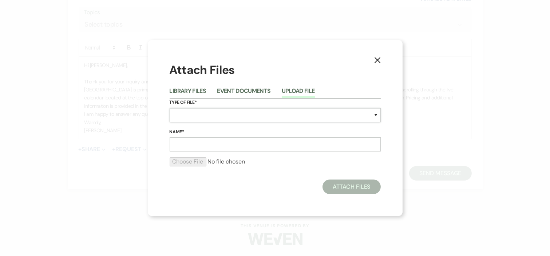
click at [283, 111] on select "Special Event Insurance Vendor Certificate of Insurance Contracts / Rental Agre…" at bounding box center [274, 115] width 211 height 14
select select "43"
click at [169, 108] on select "Special Event Insurance Vendor Certificate of Insurance Contracts / Rental Agre…" at bounding box center [274, 115] width 211 height 14
click at [261, 147] on input "Name*" at bounding box center [274, 144] width 211 height 14
type input "Private Events 2025"
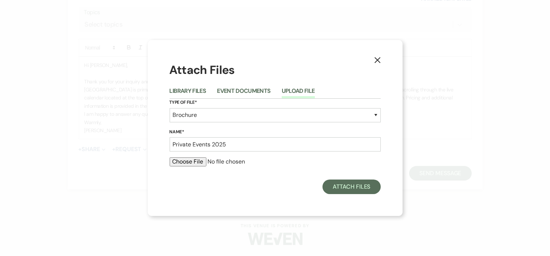
click at [197, 161] on input "file" at bounding box center [274, 161] width 211 height 9
type input "C:\fakepath\Long Hill Private Rentals 2025.pdf"
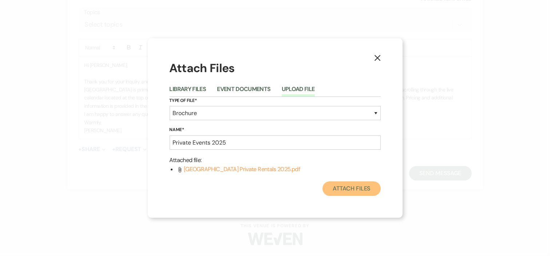
click at [359, 187] on button "Attach Files" at bounding box center [351, 188] width 58 height 15
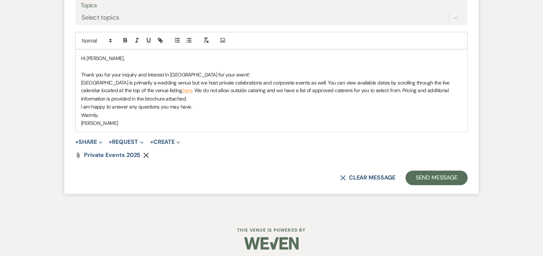
scroll to position [526, 0]
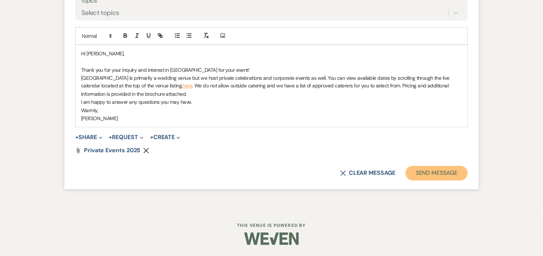
click at [436, 166] on button "Send Message" at bounding box center [437, 173] width 62 height 15
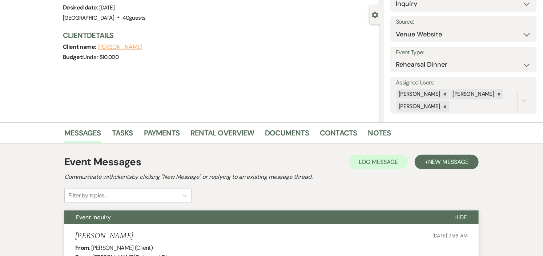
scroll to position [0, 0]
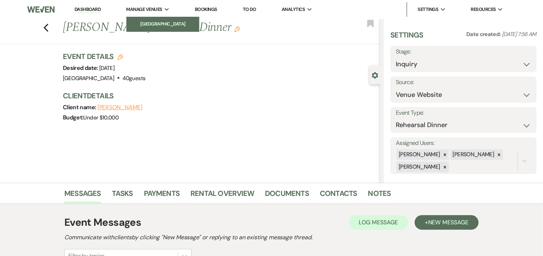
click at [162, 24] on li "[GEOGRAPHIC_DATA]" at bounding box center [162, 23] width 65 height 7
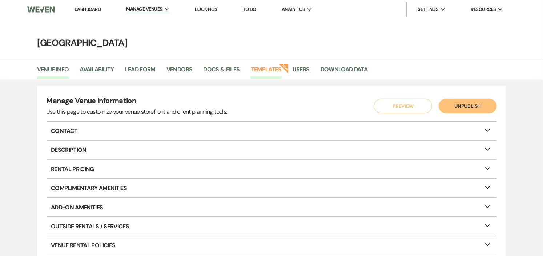
click at [266, 68] on link "Templates" at bounding box center [266, 72] width 31 height 14
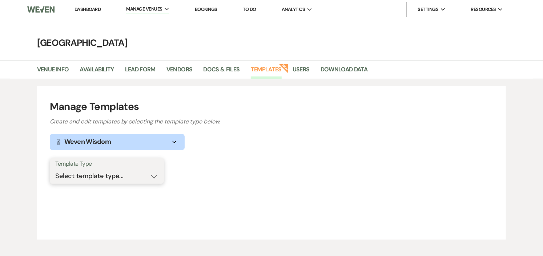
click at [151, 175] on select "Select template type... Task List Message Templates Payment Plan Inventory Item…" at bounding box center [106, 176] width 103 height 14
select select "Message Templates"
click at [55, 169] on select "Select template type... Task List Message Templates Payment Plan Inventory Item…" at bounding box center [106, 176] width 103 height 14
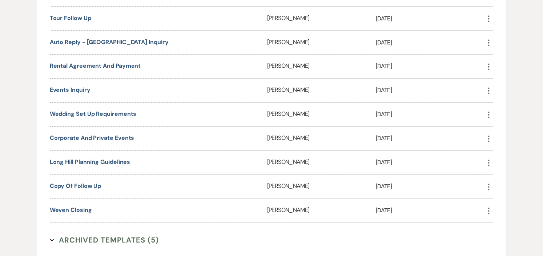
scroll to position [566, 0]
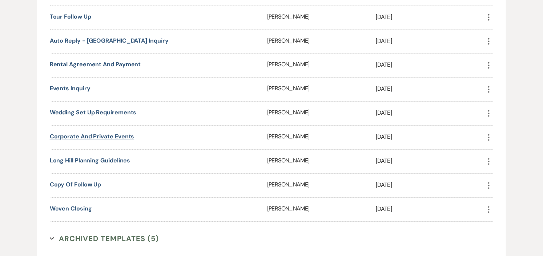
click at [117, 133] on link "Corporate and Private Events" at bounding box center [92, 137] width 85 height 8
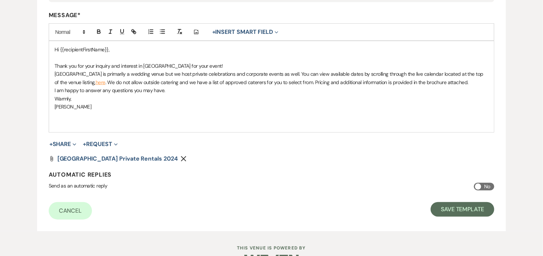
scroll to position [205, 0]
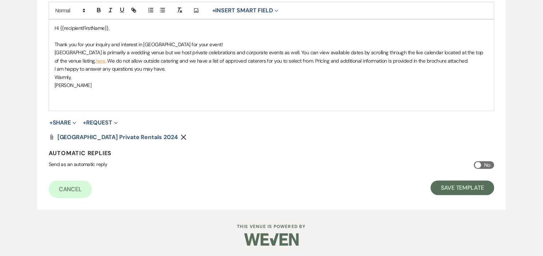
click at [181, 136] on use "button" at bounding box center [183, 137] width 5 height 5
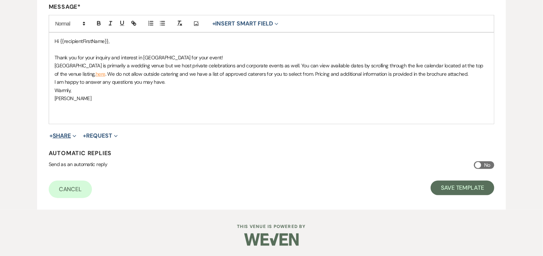
click at [67, 135] on button "+ Share Expand" at bounding box center [62, 136] width 27 height 6
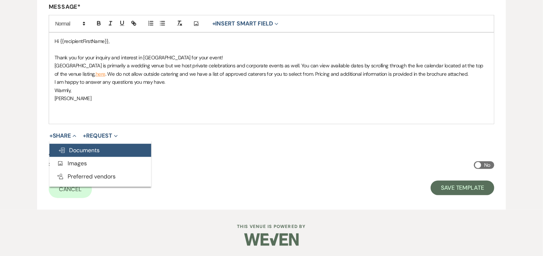
click at [71, 150] on span "Doc Upload Documents" at bounding box center [78, 150] width 41 height 8
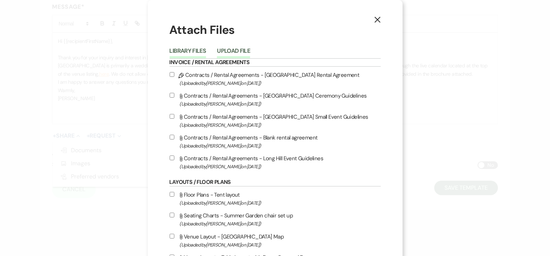
click at [234, 51] on button "Upload File" at bounding box center [233, 53] width 33 height 10
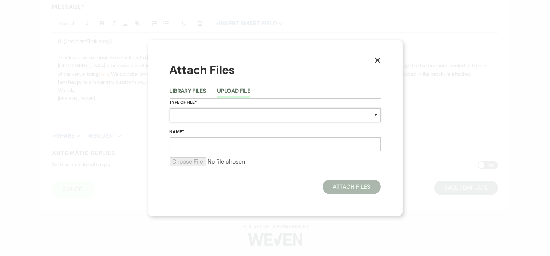
click at [232, 115] on select "Special Event Insurance Vendor Certificate of Insurance Contracts / Rental Agre…" at bounding box center [274, 115] width 211 height 14
select select "43"
click at [169, 108] on select "Special Event Insurance Vendor Certificate of Insurance Contracts / Rental Agre…" at bounding box center [274, 115] width 211 height 14
click at [225, 144] on input "Name*" at bounding box center [274, 144] width 211 height 14
type input "Private Events 2025"
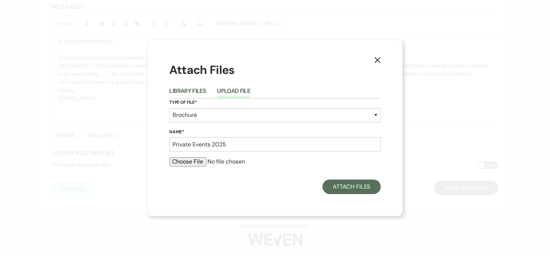
click at [193, 161] on input "file" at bounding box center [274, 161] width 211 height 9
type input "C:\fakepath\Long Hill Private Rentals 2025.pdf"
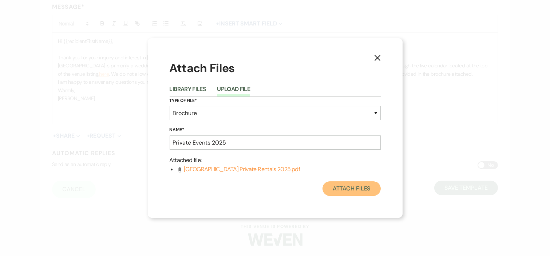
click at [353, 188] on button "Attach Files" at bounding box center [351, 188] width 58 height 15
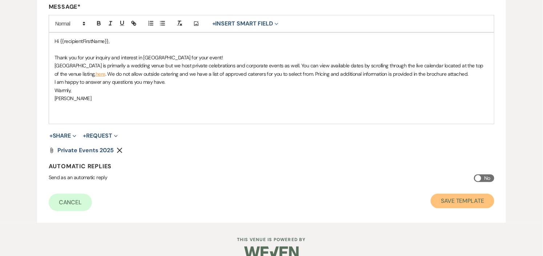
click at [462, 198] on button "Save Template" at bounding box center [463, 200] width 64 height 15
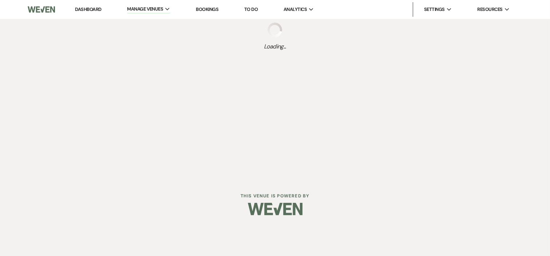
select select "Message Templates"
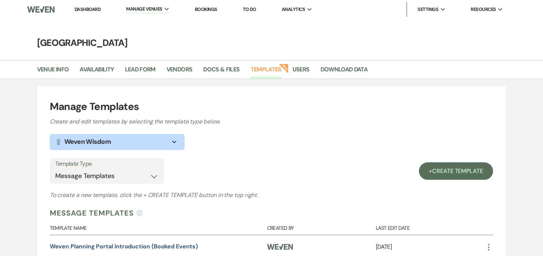
click at [81, 8] on link "Dashboard" at bounding box center [88, 9] width 26 height 6
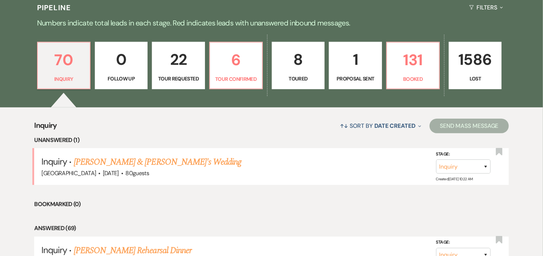
scroll to position [161, 0]
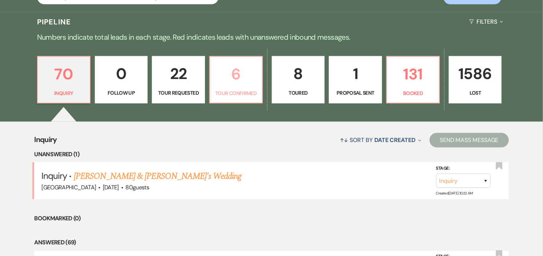
click at [224, 84] on p "6" at bounding box center [236, 74] width 43 height 24
select select "4"
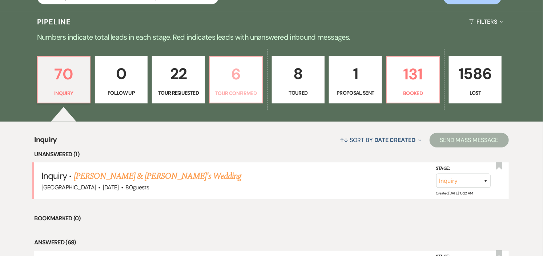
select select "4"
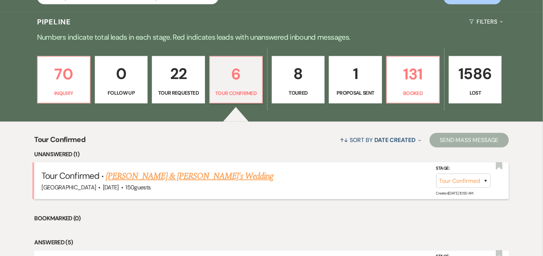
click at [202, 173] on link "[PERSON_NAME] & [PERSON_NAME]'s Wedding" at bounding box center [190, 175] width 168 height 13
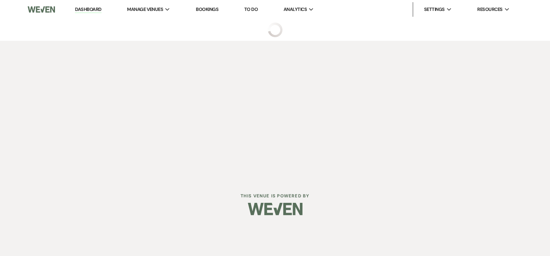
select select "4"
select select "5"
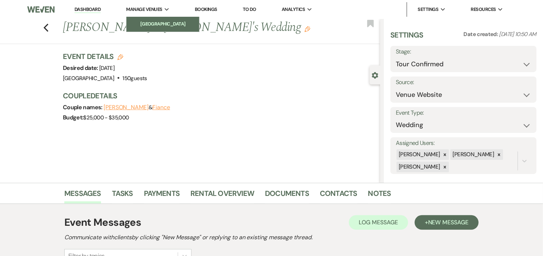
click at [155, 22] on li "[GEOGRAPHIC_DATA]" at bounding box center [162, 23] width 65 height 7
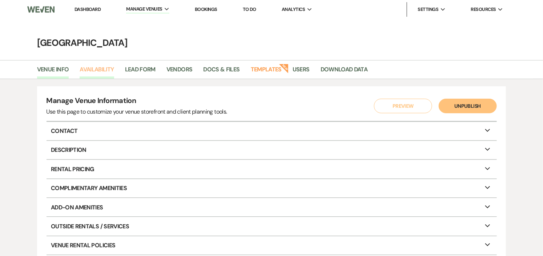
click at [107, 70] on link "Availability" at bounding box center [97, 72] width 34 height 14
select select "2"
select select "2026"
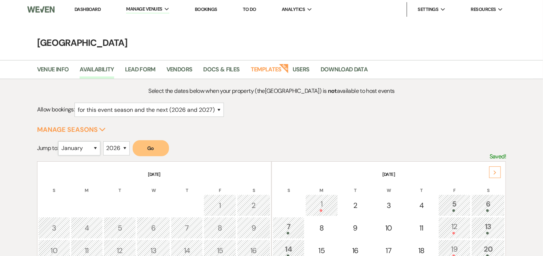
click at [97, 148] on select "January February March April May June July August September October November De…" at bounding box center [79, 148] width 42 height 14
select select "8"
click at [60, 141] on select "January February March April May June July August September October November De…" at bounding box center [79, 148] width 42 height 14
click at [154, 147] on button "Go" at bounding box center [151, 148] width 36 height 16
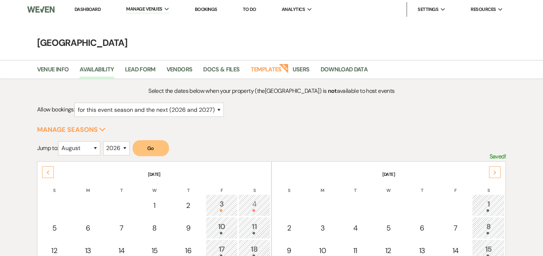
click at [86, 8] on link "Dashboard" at bounding box center [88, 9] width 26 height 6
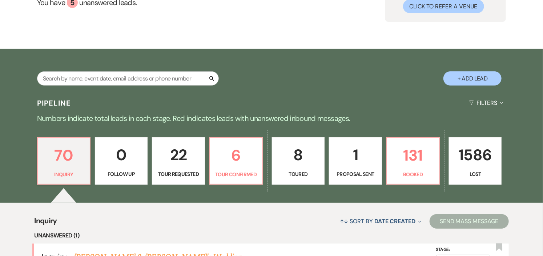
scroll to position [161, 0]
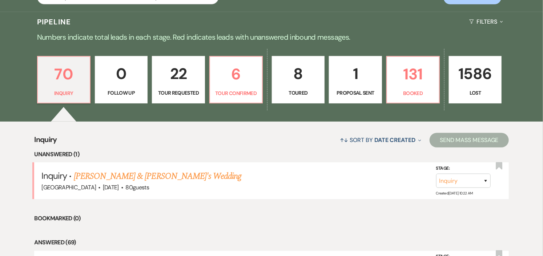
click at [298, 96] on p "Toured" at bounding box center [298, 93] width 43 height 8
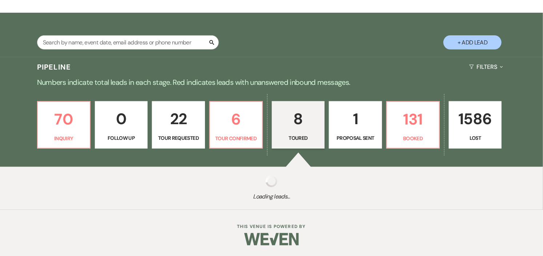
select select "5"
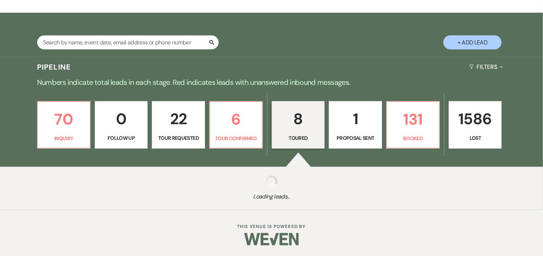
select select "5"
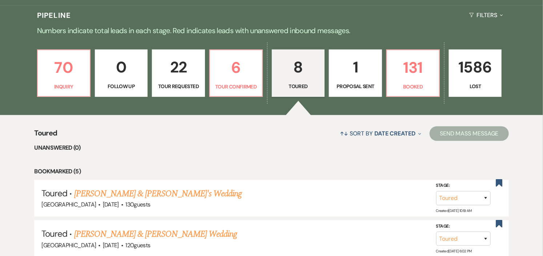
scroll to position [161, 0]
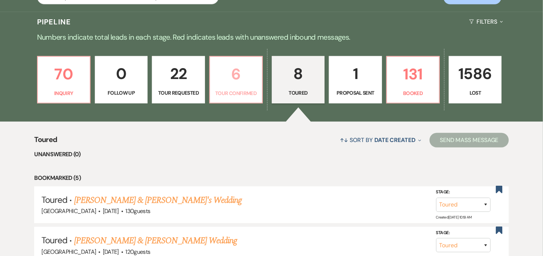
click at [231, 95] on p "Tour Confirmed" at bounding box center [236, 93] width 43 height 8
select select "4"
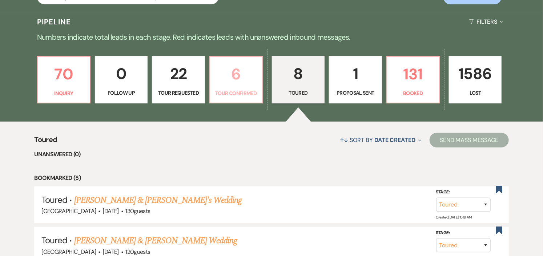
select select "4"
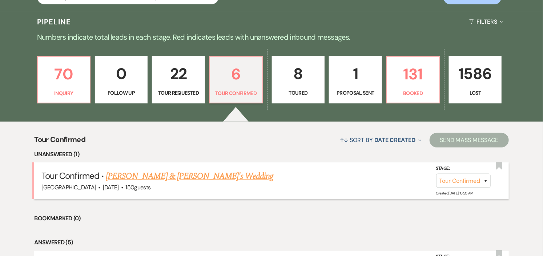
click at [188, 176] on link "[PERSON_NAME] & [PERSON_NAME]'s Wedding" at bounding box center [190, 175] width 168 height 13
select select "4"
select select "5"
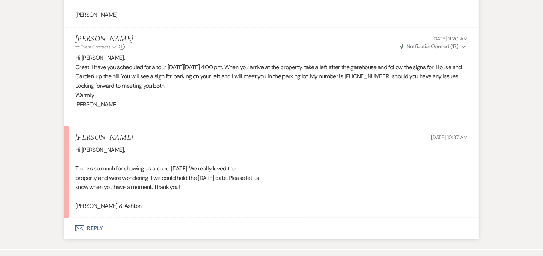
scroll to position [1124, 0]
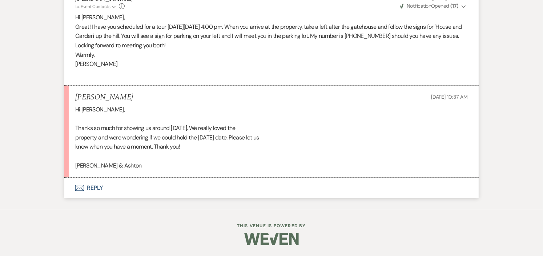
click at [95, 188] on button "Envelope Reply" at bounding box center [271, 187] width 415 height 20
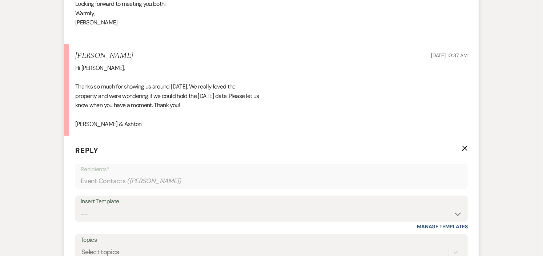
scroll to position [1282, 0]
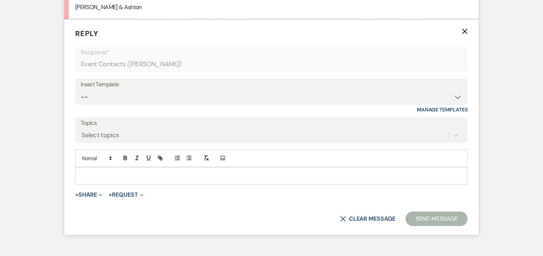
click at [127, 177] on p at bounding box center [271, 176] width 381 height 8
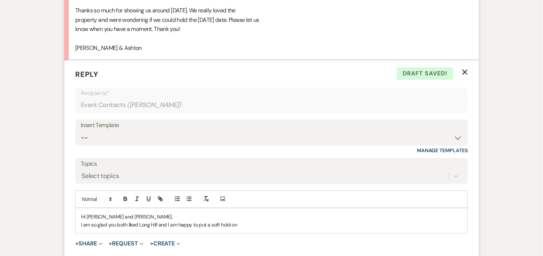
scroll to position [1241, 0]
click at [157, 224] on p "I am so glad you both liked Long Hill and I am happy to put a soft hold [DATE][…" at bounding box center [271, 224] width 381 height 8
click at [306, 221] on p "I am so glad you both liked Long Hill!!! I am happy to put a soft hold [DATE][D…" at bounding box center [271, 224] width 381 height 8
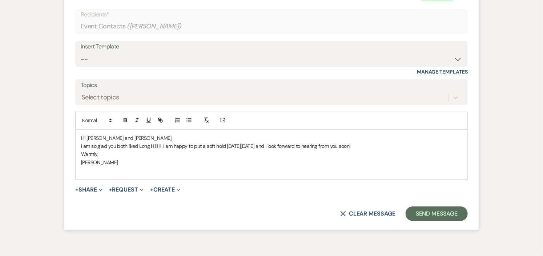
scroll to position [1322, 0]
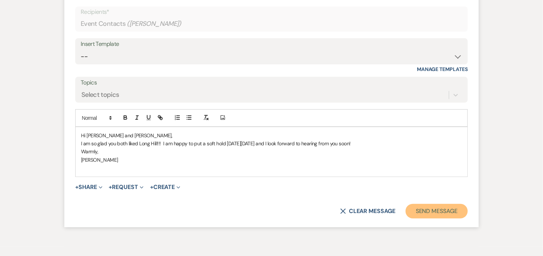
click at [415, 208] on button "Send Message" at bounding box center [437, 211] width 62 height 15
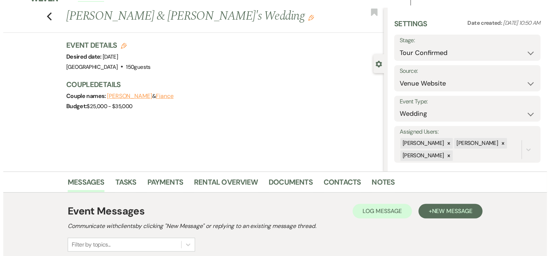
scroll to position [0, 0]
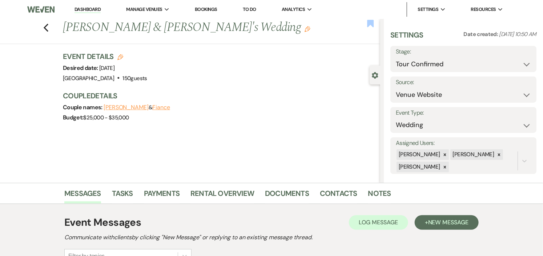
click at [371, 22] on use "button" at bounding box center [370, 23] width 7 height 7
click at [123, 56] on use "button" at bounding box center [120, 57] width 6 height 6
select select "441"
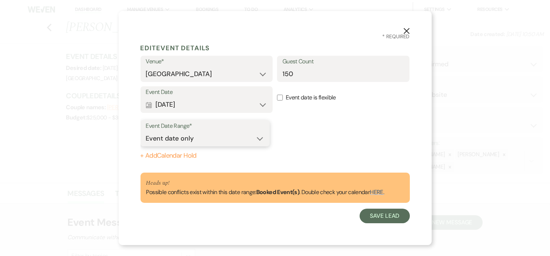
click at [263, 138] on select "Event date only Event date and" at bounding box center [205, 138] width 118 height 14
click at [314, 131] on div "Event Date Range* Event date only Event date and" at bounding box center [274, 134] width 269 height 29
click at [263, 105] on button "Calendar [DATE] Expand" at bounding box center [206, 104] width 121 height 15
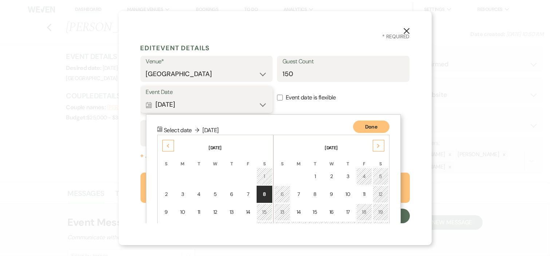
scroll to position [61, 0]
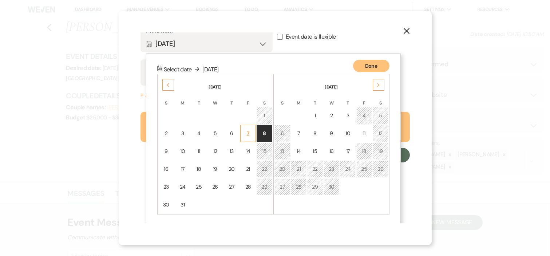
click at [249, 131] on div "7" at bounding box center [248, 133] width 6 height 8
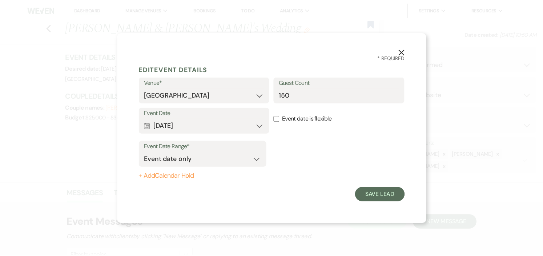
scroll to position [0, 0]
click at [192, 176] on button "+ Add Calendar Hold" at bounding box center [204, 176] width 129 height 7
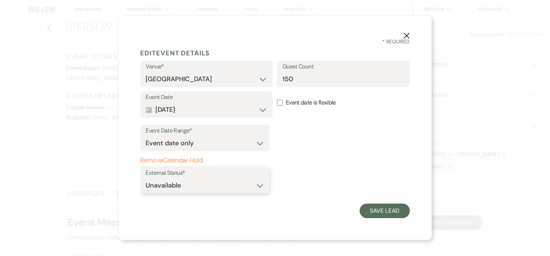
click at [259, 186] on select "Available Unavailable" at bounding box center [205, 185] width 118 height 14
select select "true"
click at [146, 178] on select "Available Unavailable" at bounding box center [205, 185] width 118 height 14
click at [384, 209] on button "Save Lead" at bounding box center [384, 210] width 50 height 15
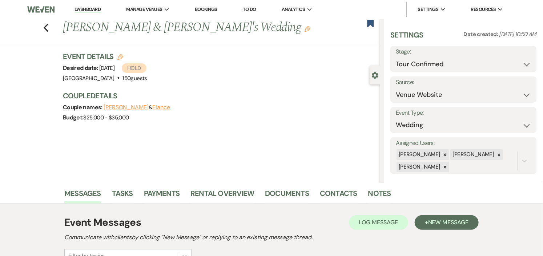
click at [85, 8] on link "Dashboard" at bounding box center [88, 9] width 26 height 7
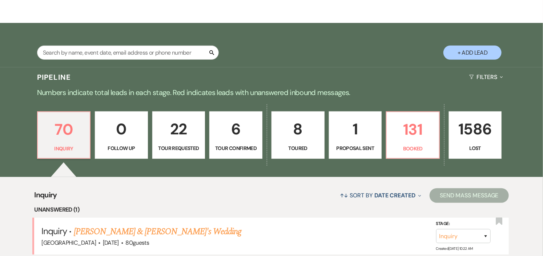
scroll to position [161, 0]
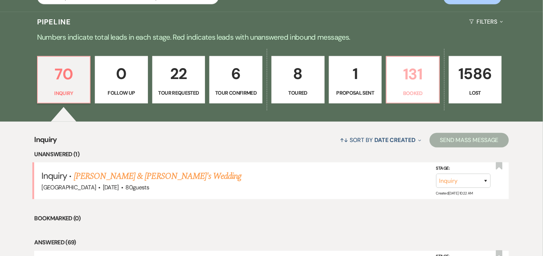
click at [416, 77] on p "131" at bounding box center [413, 74] width 44 height 24
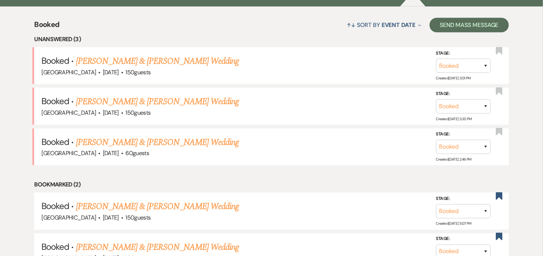
scroll to position [283, 0]
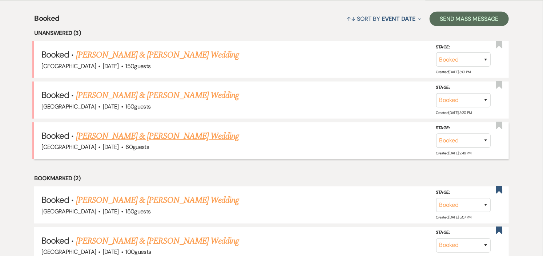
click at [184, 135] on link "[PERSON_NAME] & [PERSON_NAME] Wedding" at bounding box center [157, 135] width 163 height 13
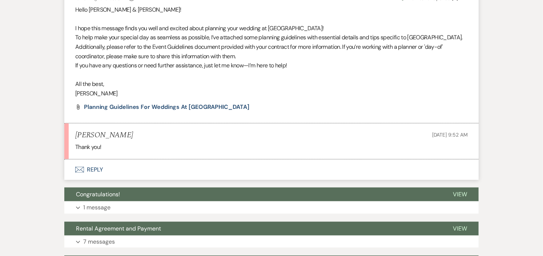
scroll to position [81, 0]
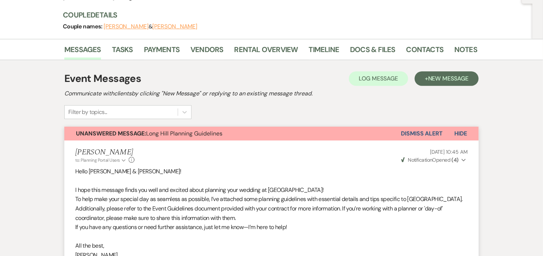
click at [426, 132] on button "Dismiss Alert" at bounding box center [422, 134] width 42 height 14
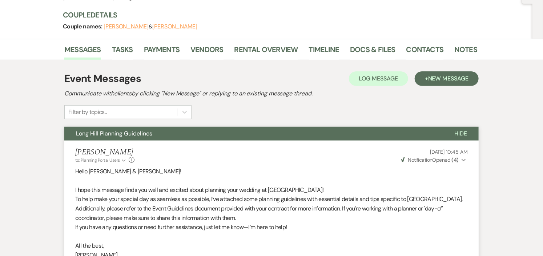
scroll to position [0, 0]
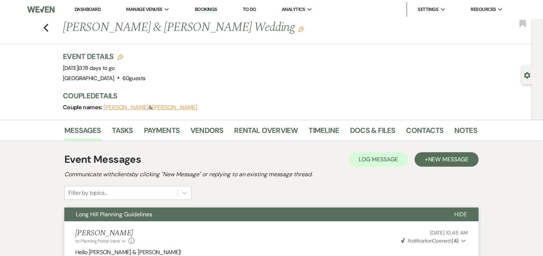
click at [96, 5] on li "Dashboard" at bounding box center [87, 9] width 33 height 15
click at [92, 9] on link "Dashboard" at bounding box center [88, 9] width 26 height 6
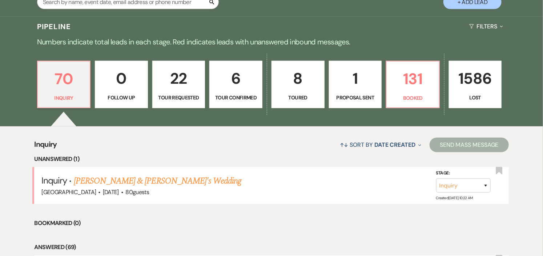
scroll to position [161, 0]
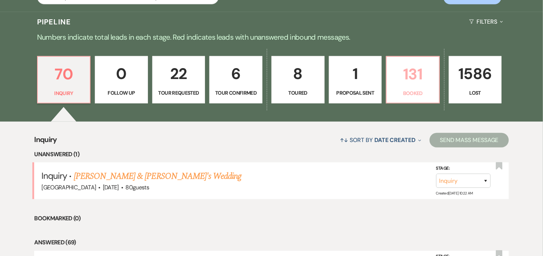
click at [419, 85] on p "131" at bounding box center [413, 74] width 44 height 24
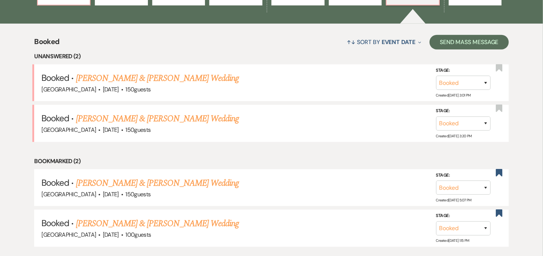
scroll to position [283, 0]
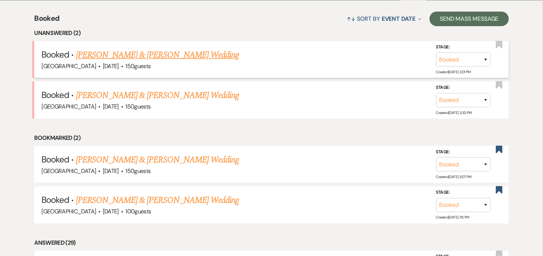
click at [199, 55] on link "[PERSON_NAME] & [PERSON_NAME] Wedding" at bounding box center [157, 54] width 163 height 13
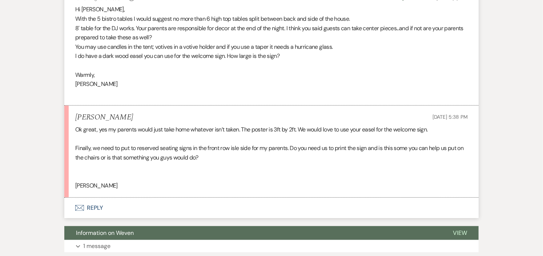
scroll to position [1308, 0]
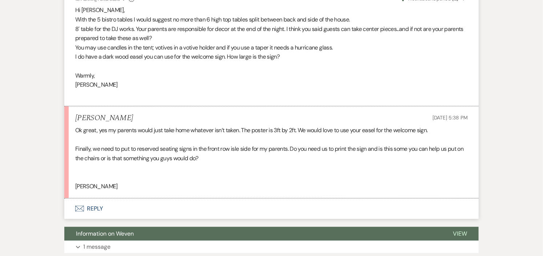
click at [92, 199] on button "Envelope Reply" at bounding box center [271, 208] width 415 height 20
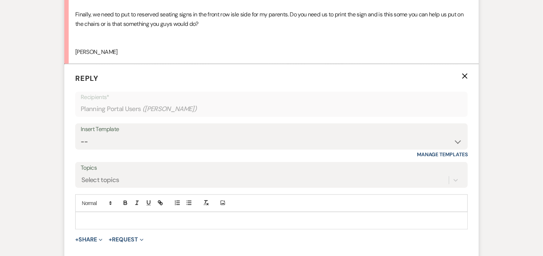
scroll to position [1477, 0]
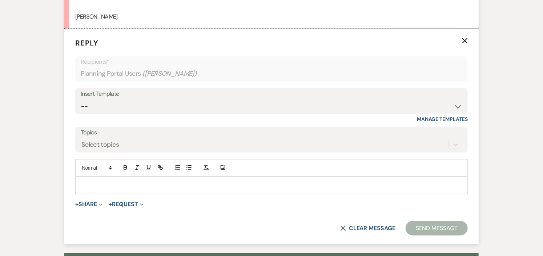
click at [140, 181] on p at bounding box center [271, 185] width 381 height 8
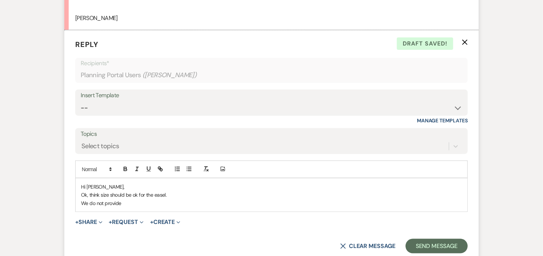
scroll to position [1517, 0]
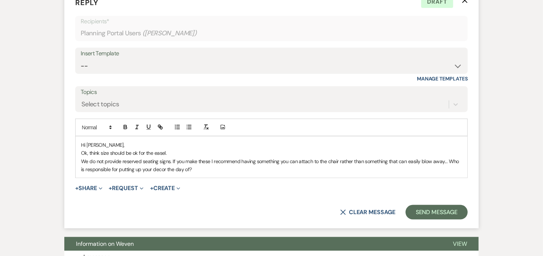
click at [387, 157] on p "We do not provide reserved seating signs. If you make these I recommend having …" at bounding box center [271, 165] width 381 height 16
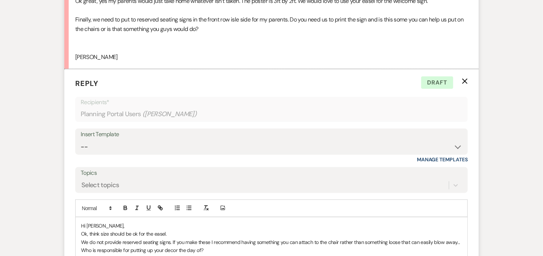
scroll to position [1598, 0]
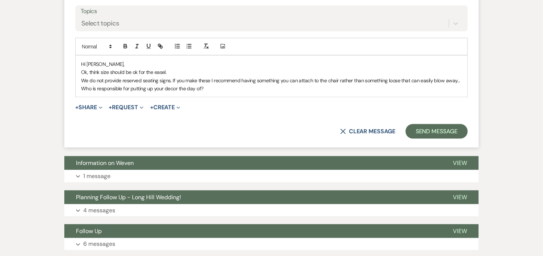
click at [213, 79] on p "We do not provide reserved seating signs. If you make these I recommend having …" at bounding box center [271, 84] width 381 height 16
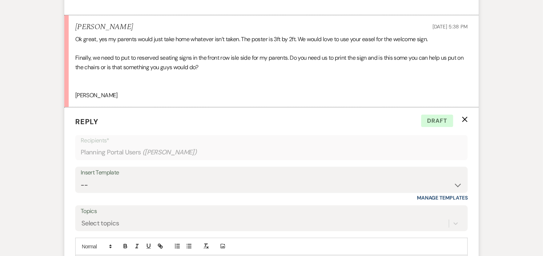
scroll to position [1517, 0]
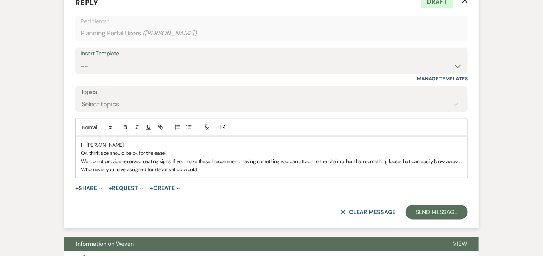
click at [81, 159] on p "We do not provide reserved seating signs. If you make these I recommend having …" at bounding box center [271, 165] width 381 height 16
click at [316, 159] on p "We do not provide reserved seating signs. If you make these I recommend having …" at bounding box center [271, 165] width 381 height 16
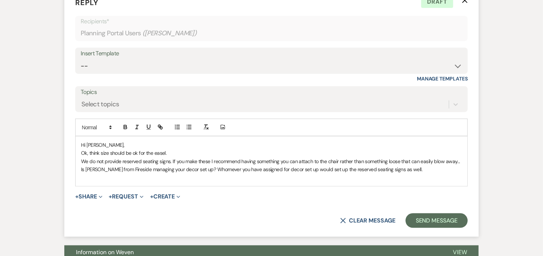
click at [409, 173] on p at bounding box center [271, 177] width 381 height 8
click at [408, 161] on p "We do not provide reserved seating signs. If you make these I recommend having …" at bounding box center [271, 165] width 381 height 16
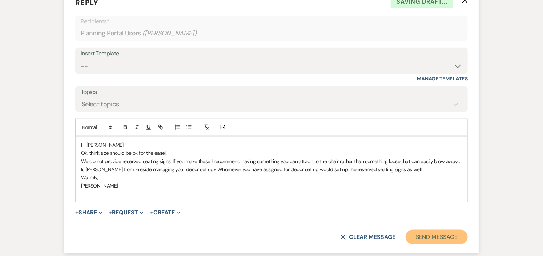
click at [423, 230] on button "Send Message" at bounding box center [437, 237] width 62 height 15
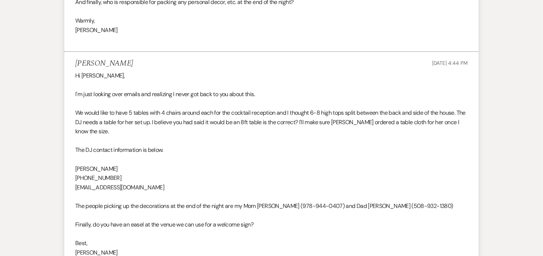
scroll to position [0, 0]
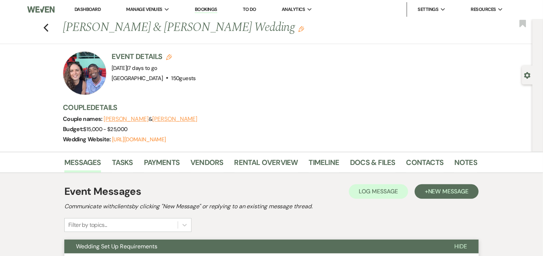
click at [87, 11] on link "Dashboard" at bounding box center [88, 9] width 26 height 6
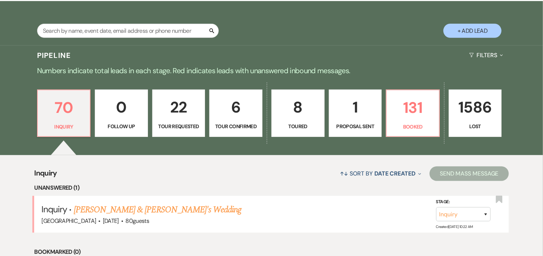
scroll to position [161, 0]
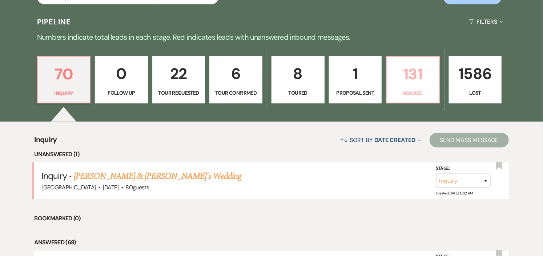
click at [410, 83] on p "131" at bounding box center [413, 74] width 44 height 24
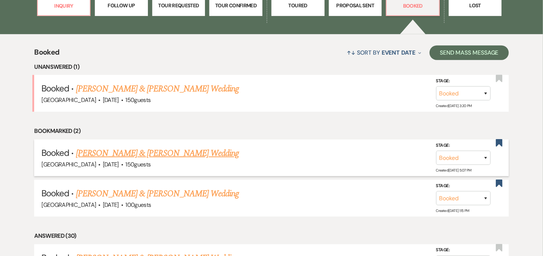
scroll to position [283, 0]
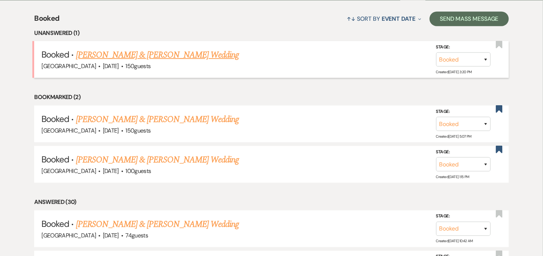
click at [196, 55] on link "[PERSON_NAME] & [PERSON_NAME] Wedding" at bounding box center [157, 54] width 163 height 13
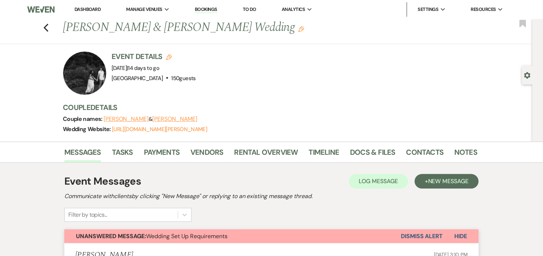
click at [84, 7] on link "Dashboard" at bounding box center [88, 9] width 26 height 6
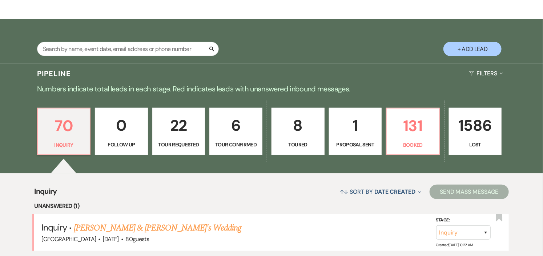
scroll to position [121, 0]
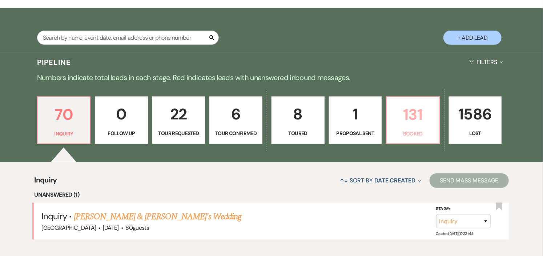
click at [407, 132] on p "Booked" at bounding box center [413, 133] width 44 height 8
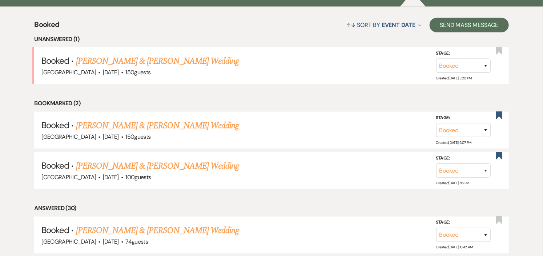
scroll to position [283, 0]
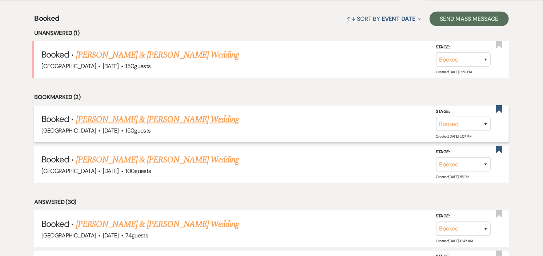
click at [255, 123] on h5 "Booked · [PERSON_NAME] & [PERSON_NAME] Wedding" at bounding box center [271, 119] width 460 height 13
click at [174, 115] on link "[PERSON_NAME] & [PERSON_NAME] Wedding" at bounding box center [157, 119] width 163 height 13
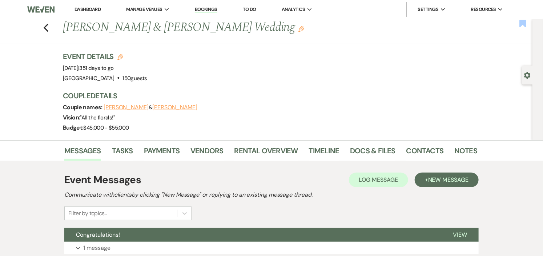
click at [525, 23] on use "button" at bounding box center [523, 23] width 7 height 7
click at [49, 28] on icon "Previous" at bounding box center [45, 27] width 5 height 9
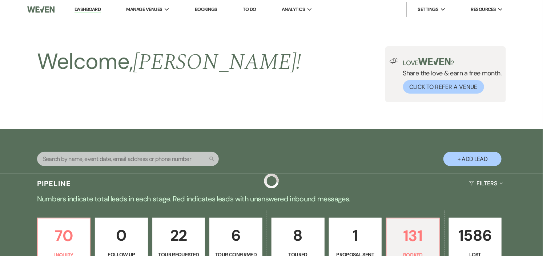
scroll to position [283, 0]
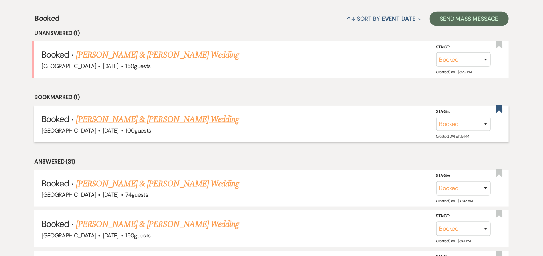
click at [177, 118] on link "[PERSON_NAME] & [PERSON_NAME] Wedding" at bounding box center [157, 119] width 163 height 13
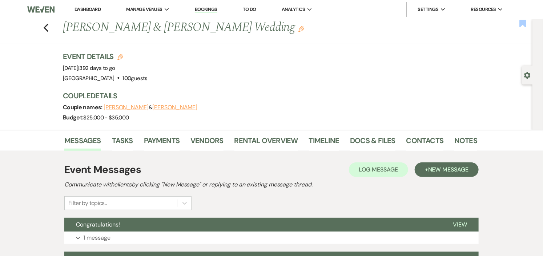
click at [522, 23] on use "button" at bounding box center [523, 23] width 7 height 7
click at [47, 26] on icon "Previous" at bounding box center [45, 27] width 5 height 9
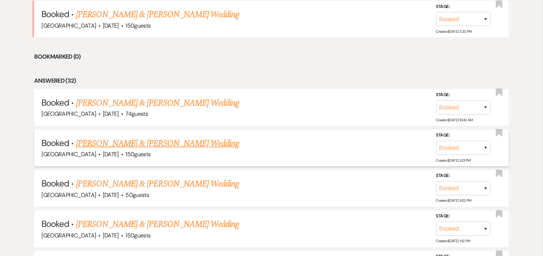
scroll to position [364, 0]
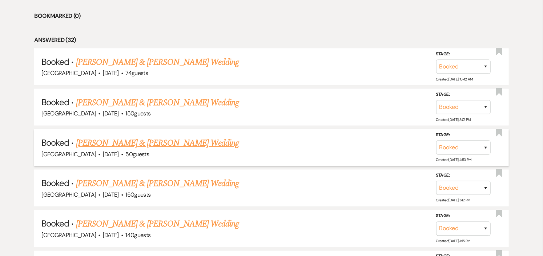
click at [185, 141] on link "[PERSON_NAME] & [PERSON_NAME] Wedding" at bounding box center [157, 142] width 163 height 13
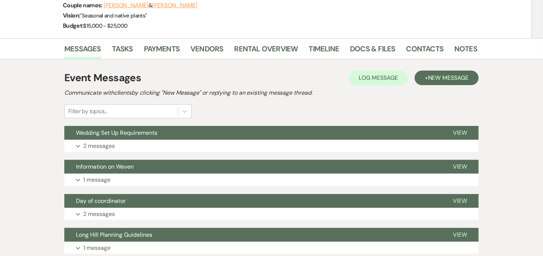
scroll to position [121, 0]
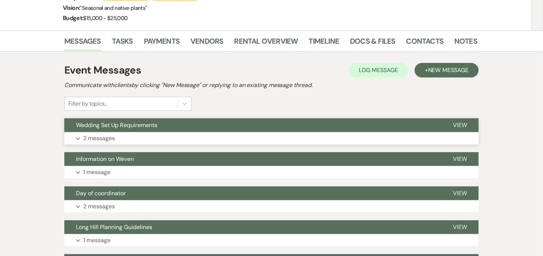
click at [183, 133] on button "Expand 2 messages" at bounding box center [271, 138] width 415 height 12
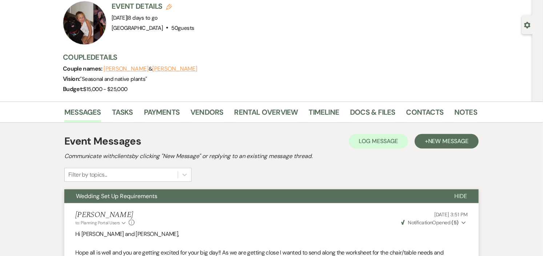
scroll to position [41, 0]
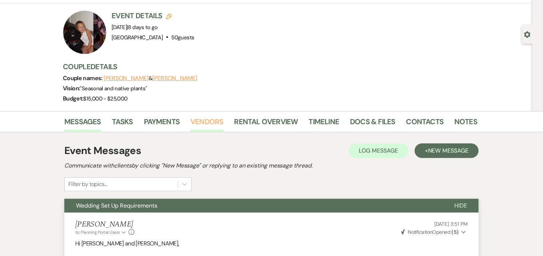
click at [220, 121] on link "Vendors" at bounding box center [207, 124] width 33 height 16
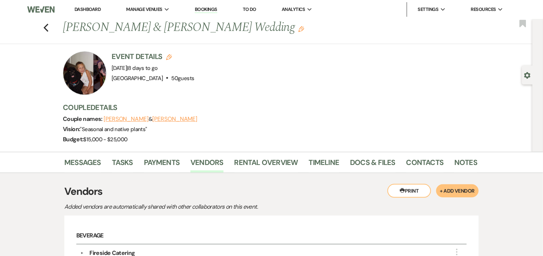
click at [93, 8] on link "Dashboard" at bounding box center [88, 9] width 26 height 6
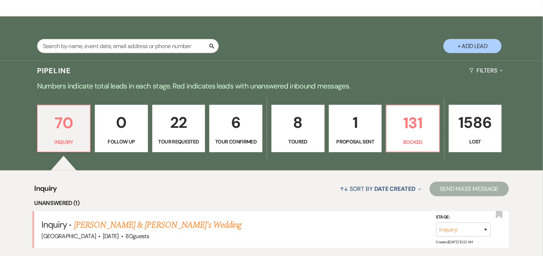
scroll to position [121, 0]
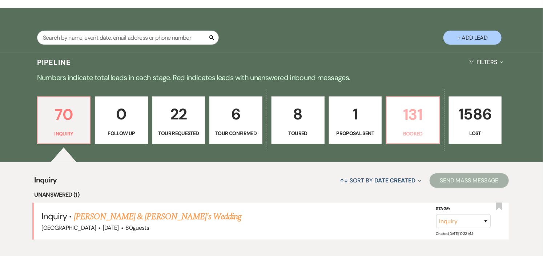
click at [398, 125] on p "131" at bounding box center [413, 114] width 44 height 24
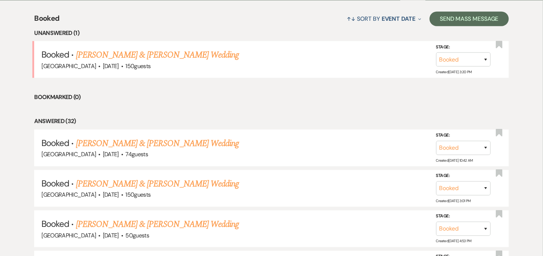
scroll to position [323, 0]
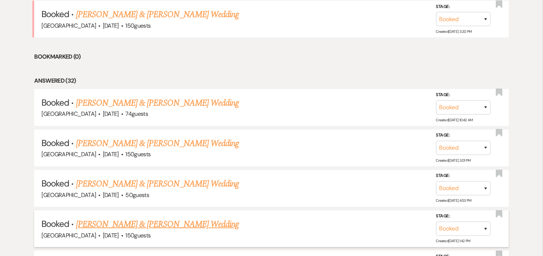
click at [195, 224] on link "[PERSON_NAME] & [PERSON_NAME] Wedding" at bounding box center [157, 224] width 163 height 13
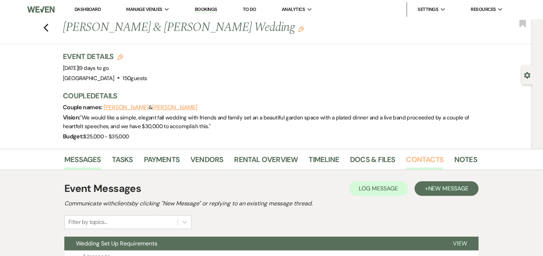
click at [407, 160] on link "Contacts" at bounding box center [425, 161] width 37 height 16
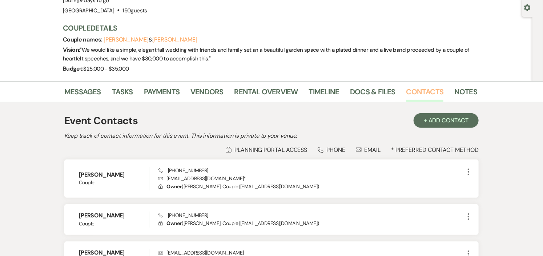
scroll to position [67, 0]
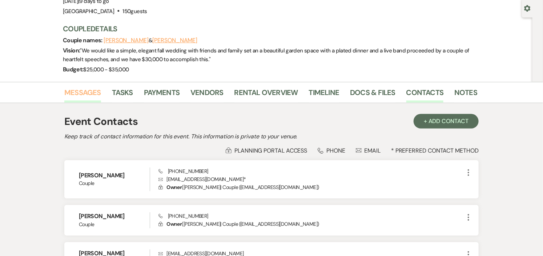
click at [85, 91] on link "Messages" at bounding box center [82, 95] width 37 height 16
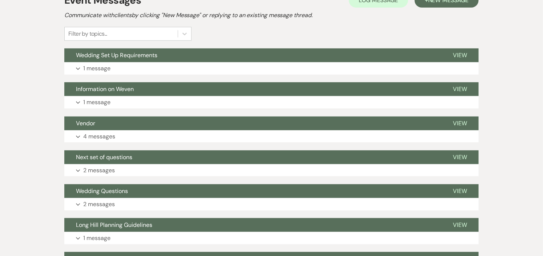
scroll to position [148, 0]
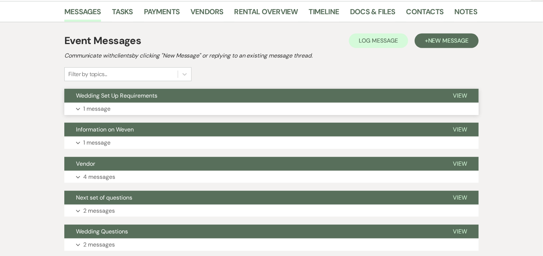
click at [299, 99] on button "Wedding Set Up Requirements" at bounding box center [252, 96] width 377 height 14
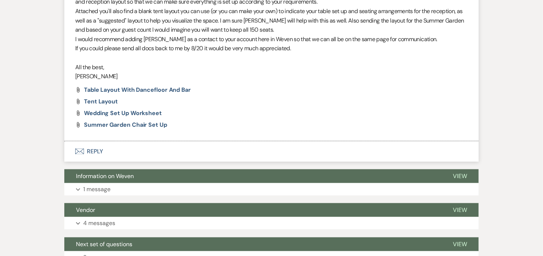
scroll to position [310, 0]
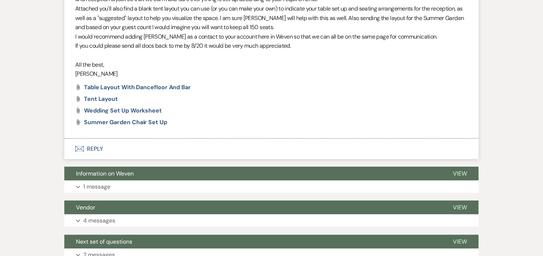
click at [93, 147] on button "Envelope Reply" at bounding box center [271, 149] width 415 height 20
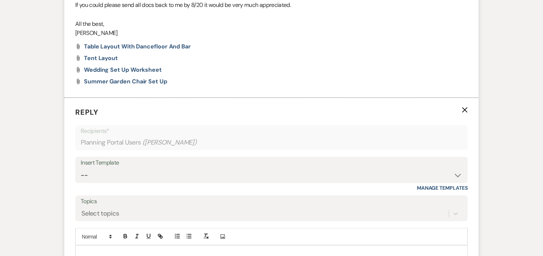
scroll to position [428, 0]
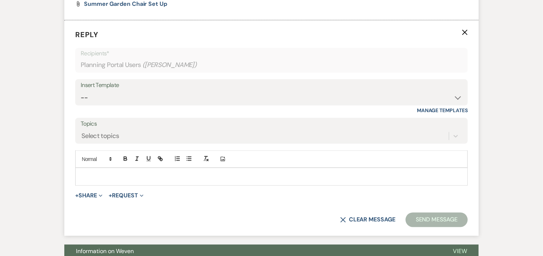
click at [168, 179] on p at bounding box center [271, 176] width 381 height 8
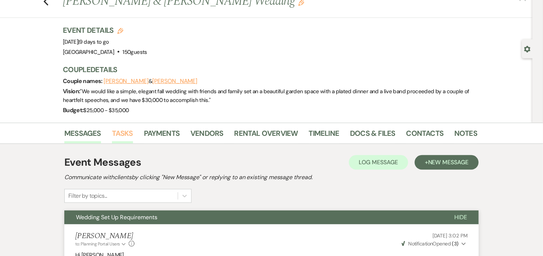
scroll to position [0, 0]
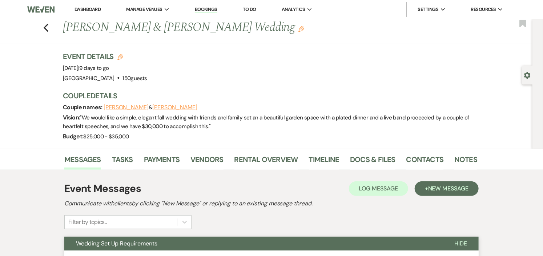
click at [83, 9] on link "Dashboard" at bounding box center [88, 9] width 26 height 6
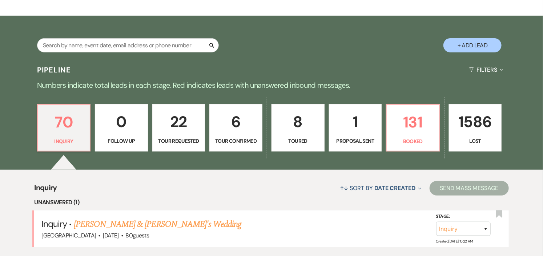
scroll to position [121, 0]
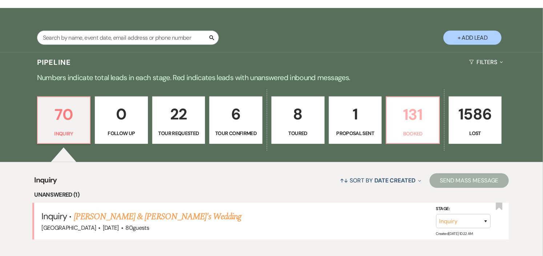
click at [412, 113] on p "131" at bounding box center [413, 114] width 44 height 24
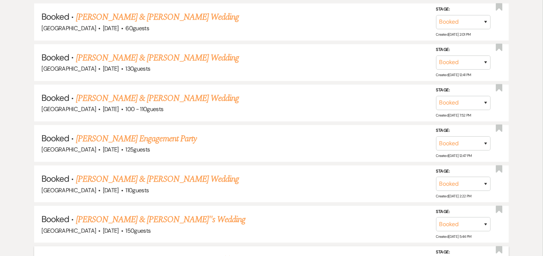
scroll to position [3144, 0]
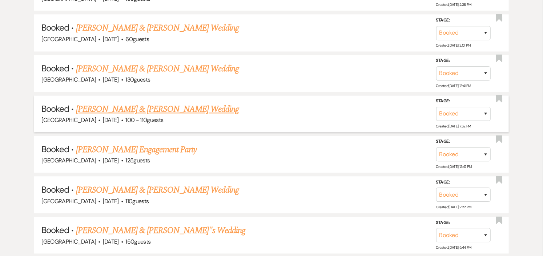
click at [136, 103] on link "[PERSON_NAME] & [PERSON_NAME] Wedding" at bounding box center [157, 109] width 163 height 13
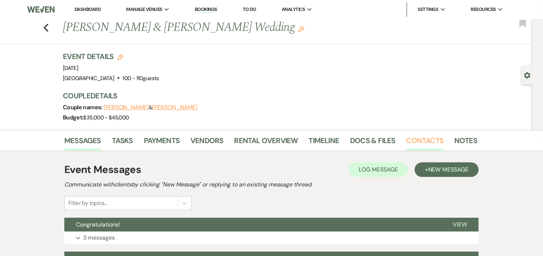
click at [416, 137] on link "Contacts" at bounding box center [425, 143] width 37 height 16
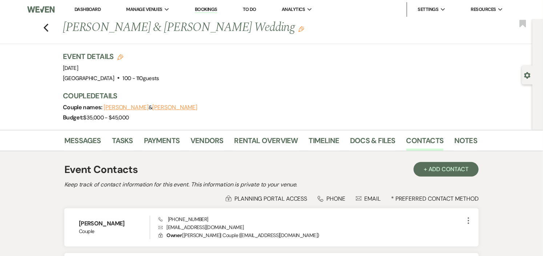
click at [92, 6] on link "Dashboard" at bounding box center [88, 9] width 26 height 6
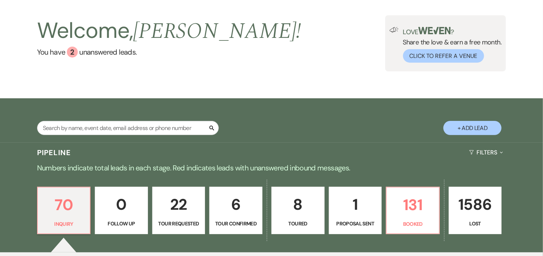
scroll to position [161, 0]
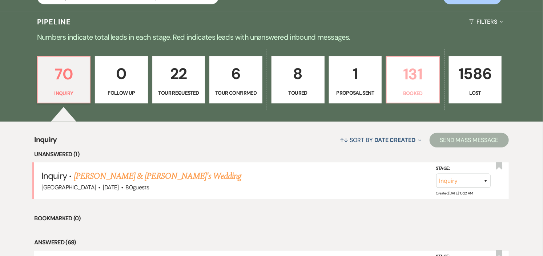
click at [409, 90] on p "Booked" at bounding box center [413, 93] width 44 height 8
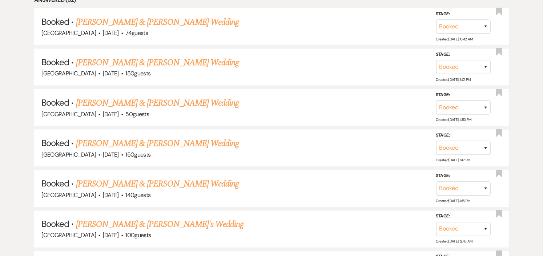
scroll to position [404, 0]
click at [177, 138] on link "[PERSON_NAME] & [PERSON_NAME] Wedding" at bounding box center [157, 142] width 163 height 13
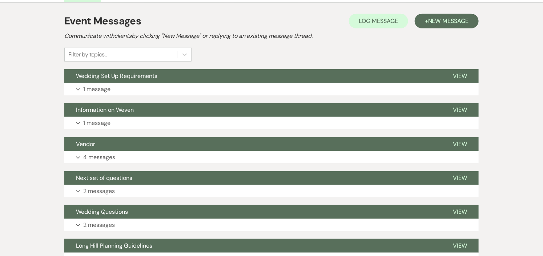
scroll to position [127, 0]
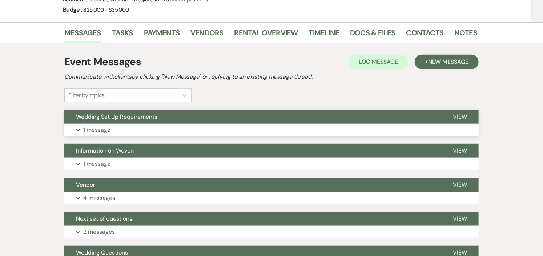
click at [181, 118] on button "Wedding Set Up Requirements" at bounding box center [252, 117] width 377 height 14
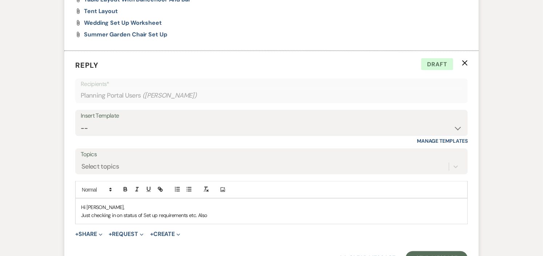
scroll to position [432, 0]
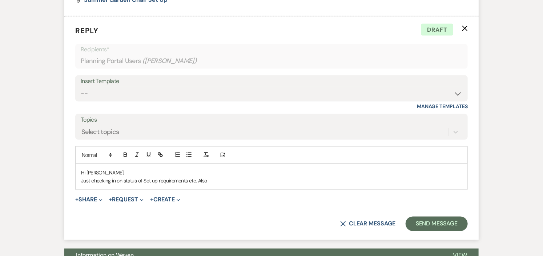
click at [240, 172] on p "Hi [PERSON_NAME]," at bounding box center [271, 172] width 381 height 8
click at [238, 180] on p "Just checking in on status of Set up requirements etc. Also" at bounding box center [271, 181] width 381 height 8
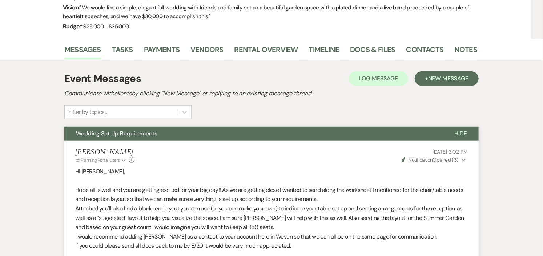
scroll to position [108, 0]
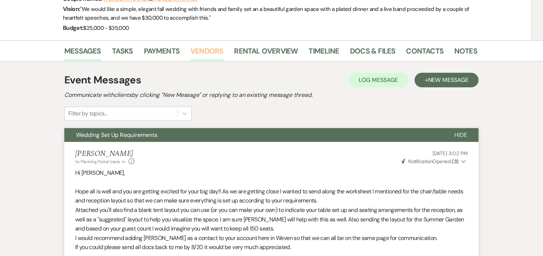
click at [213, 51] on link "Vendors" at bounding box center [207, 53] width 33 height 16
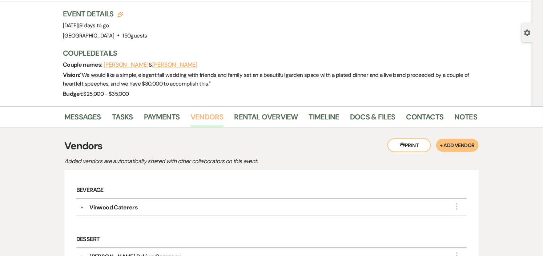
scroll to position [28, 0]
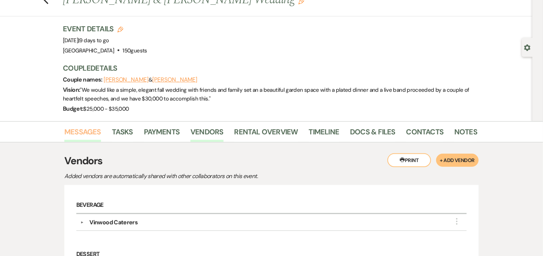
click at [84, 132] on link "Messages" at bounding box center [82, 134] width 37 height 16
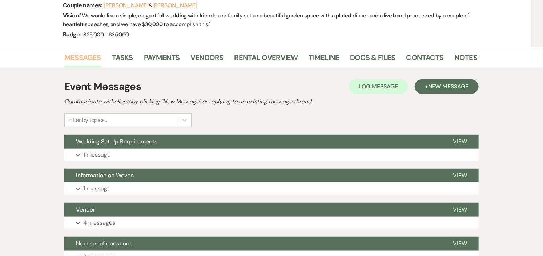
scroll to position [189, 0]
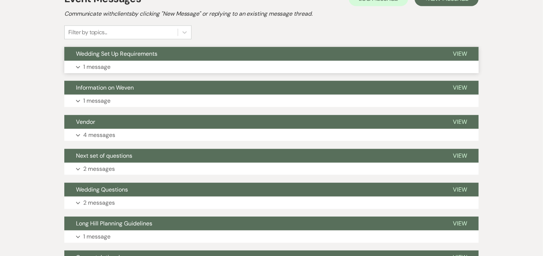
click at [249, 64] on button "Expand 1 message" at bounding box center [271, 67] width 415 height 12
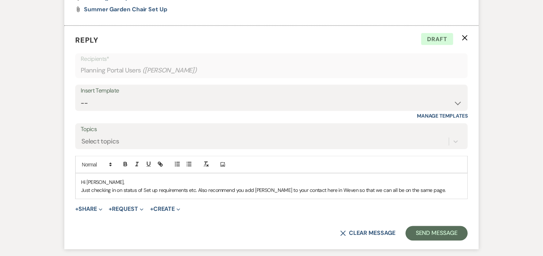
scroll to position [432, 0]
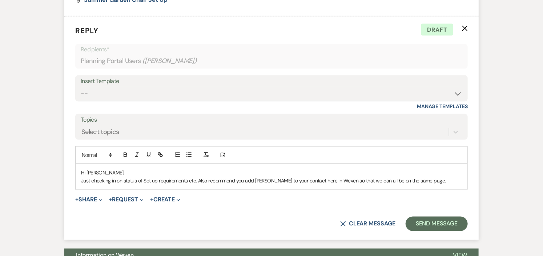
click at [432, 180] on p "Just checking in on status of Set up requirements etc. Also recommend you add […" at bounding box center [271, 181] width 381 height 8
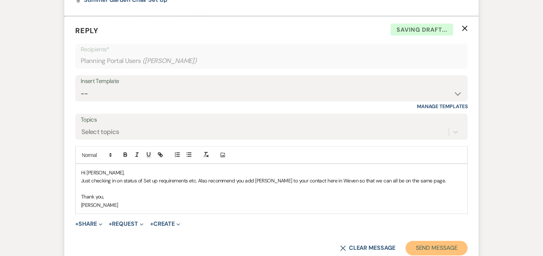
click at [434, 248] on button "Send Message" at bounding box center [437, 248] width 62 height 15
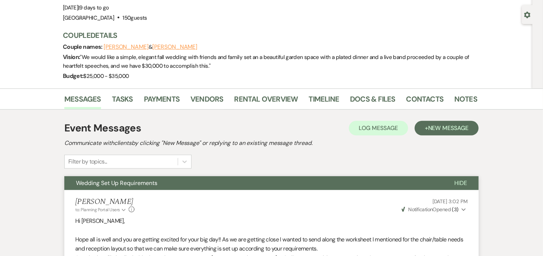
scroll to position [0, 0]
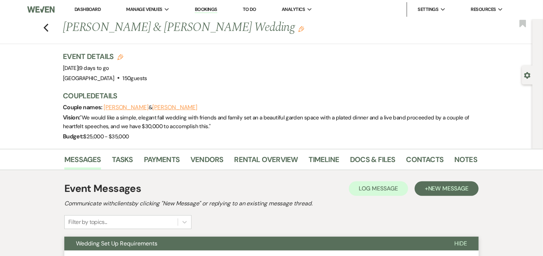
click at [87, 9] on link "Dashboard" at bounding box center [88, 9] width 26 height 6
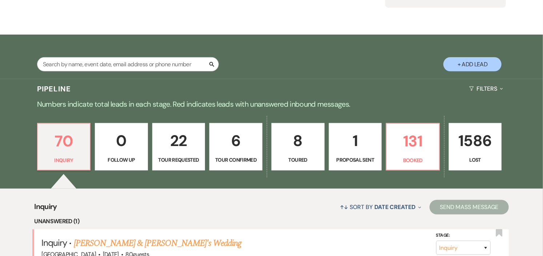
scroll to position [121, 0]
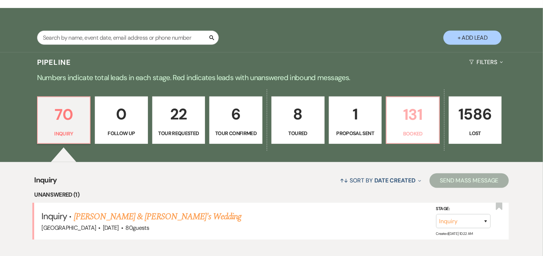
click at [402, 132] on p "Booked" at bounding box center [413, 133] width 44 height 8
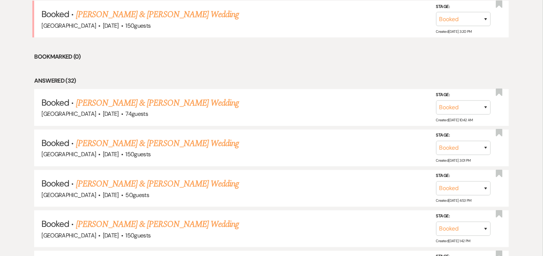
scroll to position [161, 0]
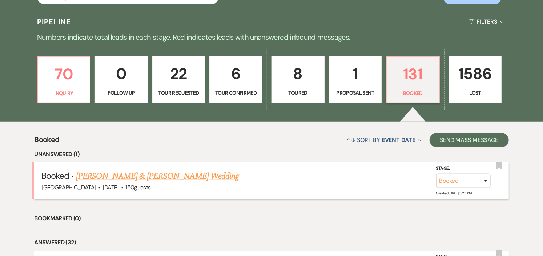
click at [199, 177] on link "[PERSON_NAME] & [PERSON_NAME] Wedding" at bounding box center [157, 175] width 163 height 13
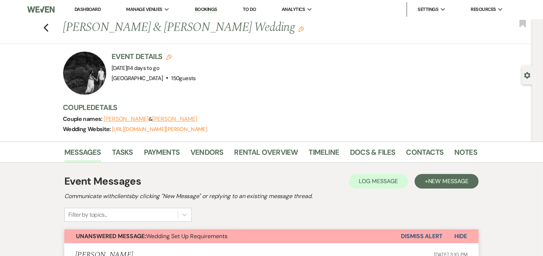
click at [88, 7] on link "Dashboard" at bounding box center [88, 9] width 26 height 6
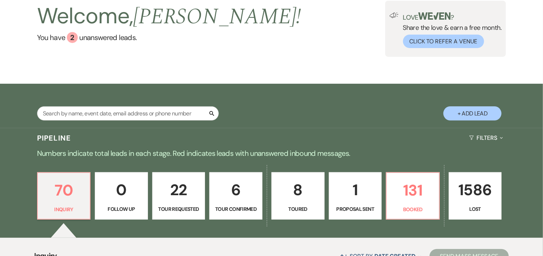
scroll to position [121, 0]
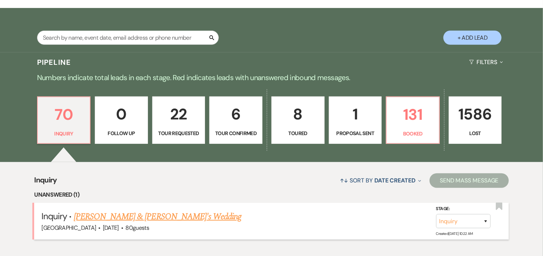
click at [141, 216] on link "[PERSON_NAME] & [PERSON_NAME]'s Wedding" at bounding box center [158, 216] width 168 height 13
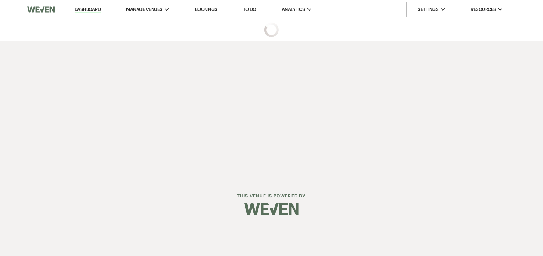
select select "5"
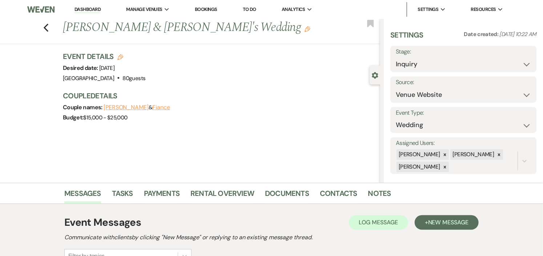
click at [89, 7] on link "Dashboard" at bounding box center [88, 9] width 26 height 7
